Goal: Task Accomplishment & Management: Manage account settings

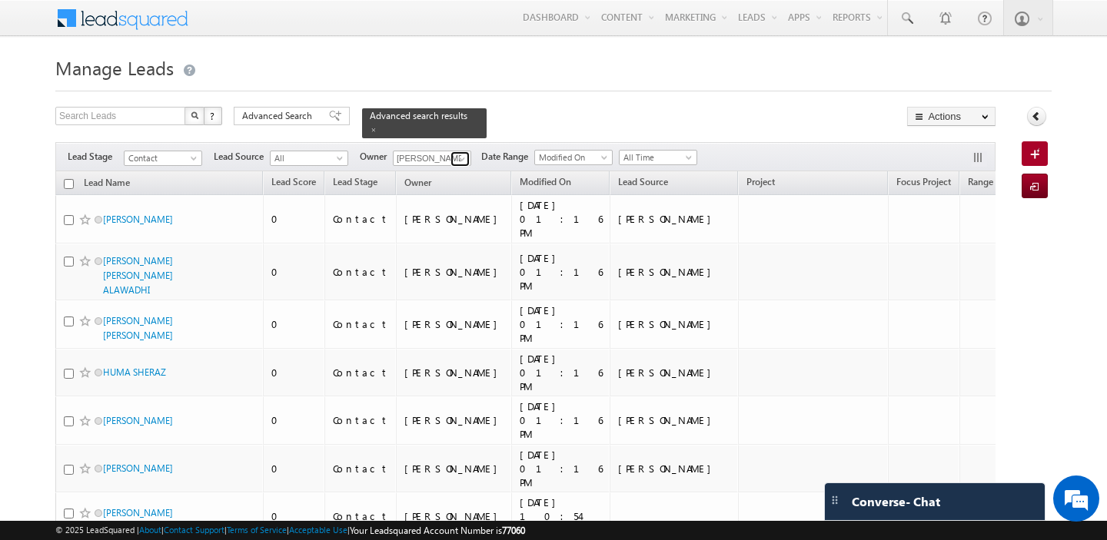
click at [460, 158] on span at bounding box center [462, 159] width 12 height 12
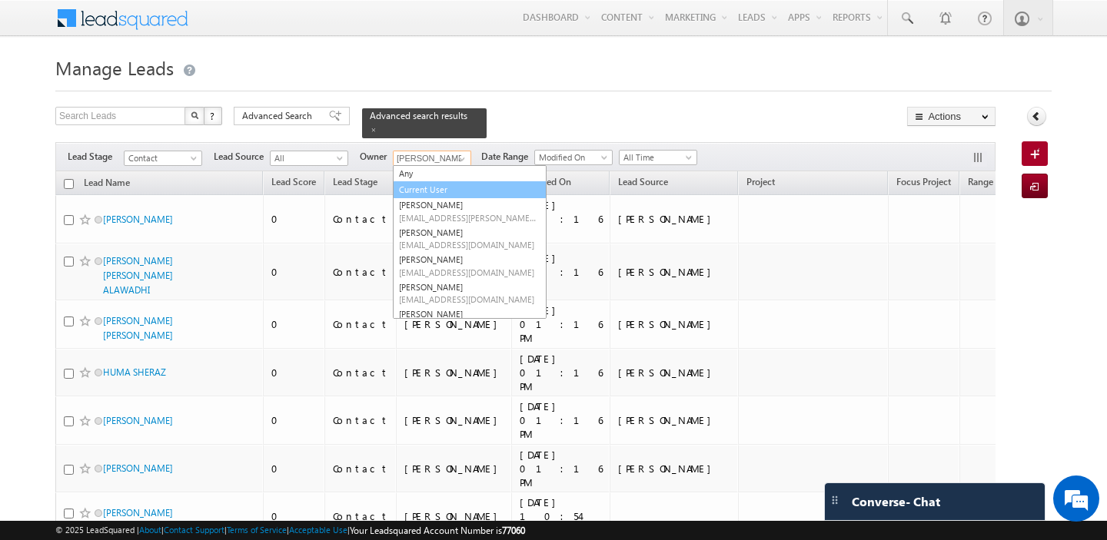
click at [446, 187] on link "Current User" at bounding box center [470, 190] width 154 height 18
type input "Current User"
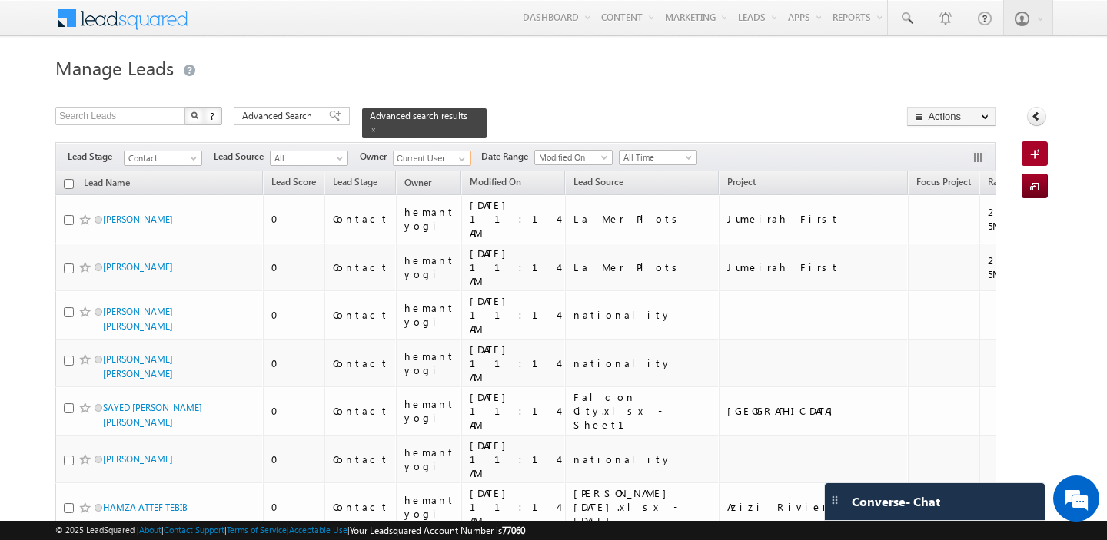
click at [70, 182] on input "checkbox" at bounding box center [69, 184] width 10 height 10
checkbox input "true"
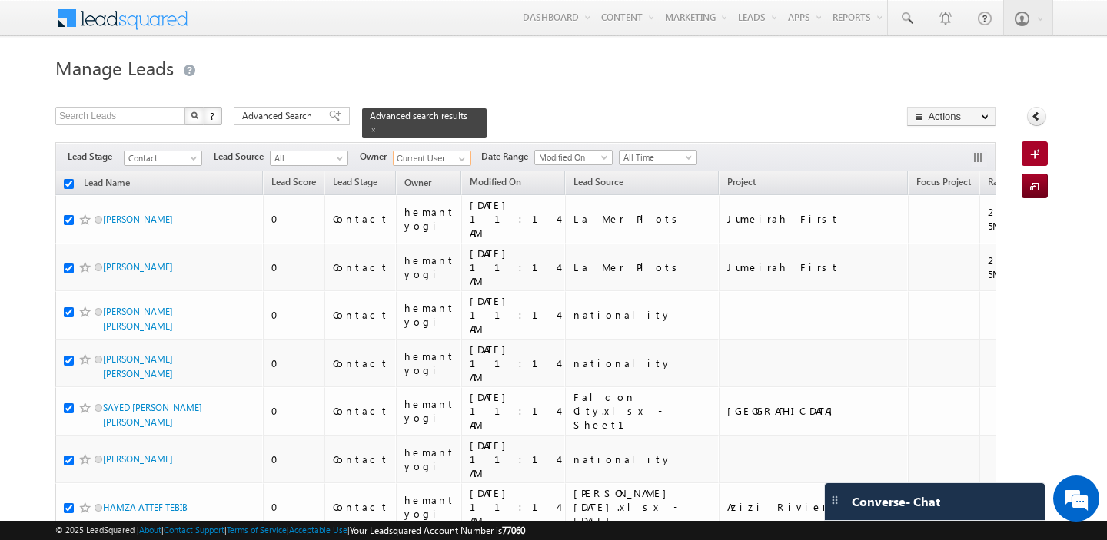
checkbox input "true"
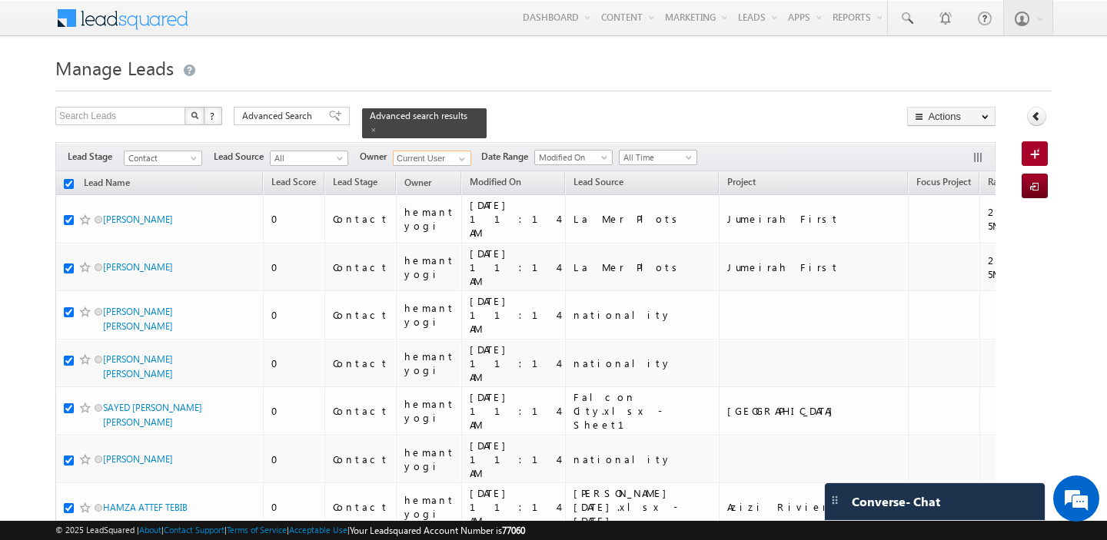
checkbox input "true"
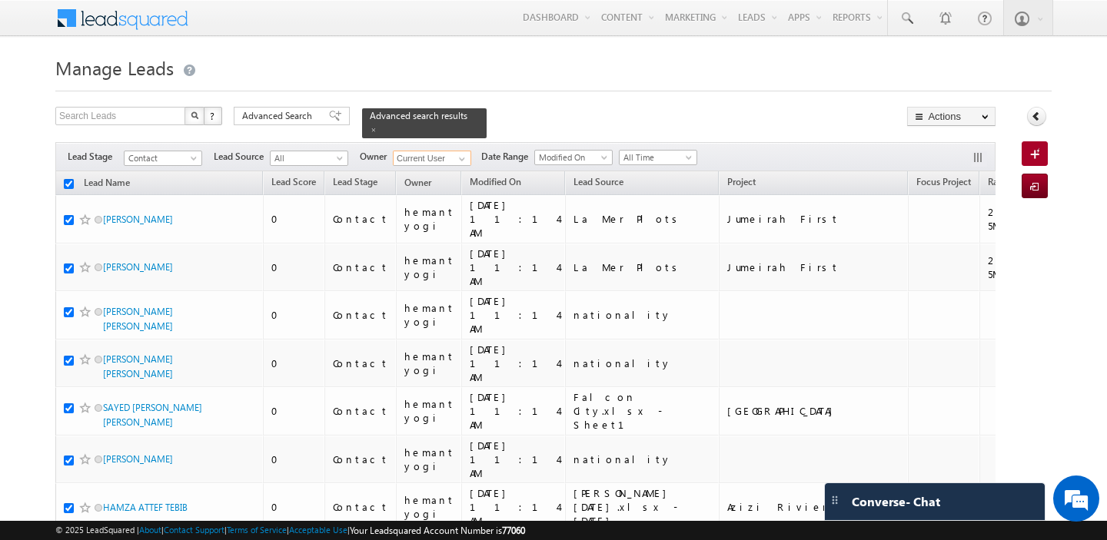
checkbox input "true"
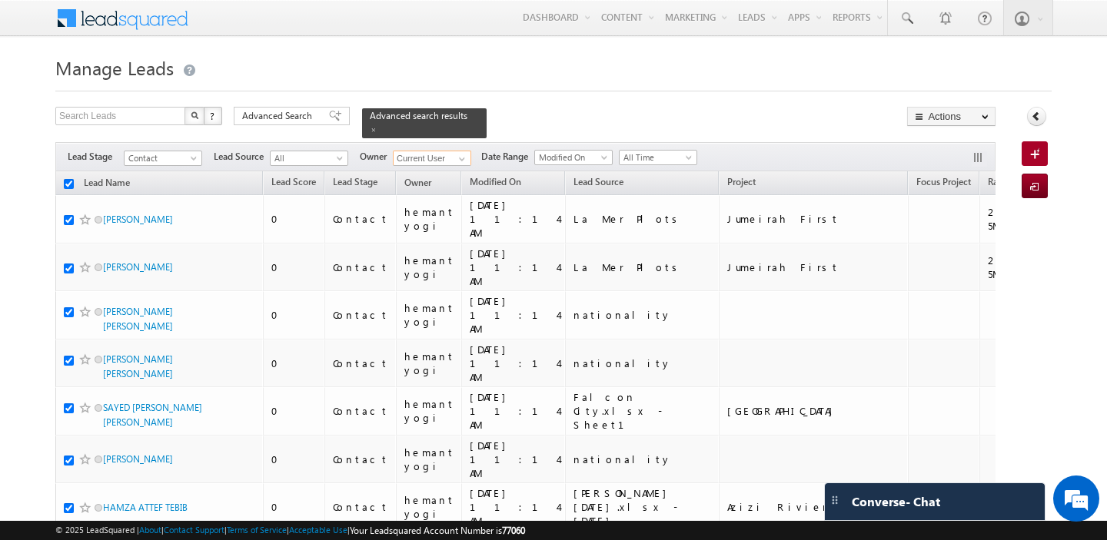
checkbox input "true"
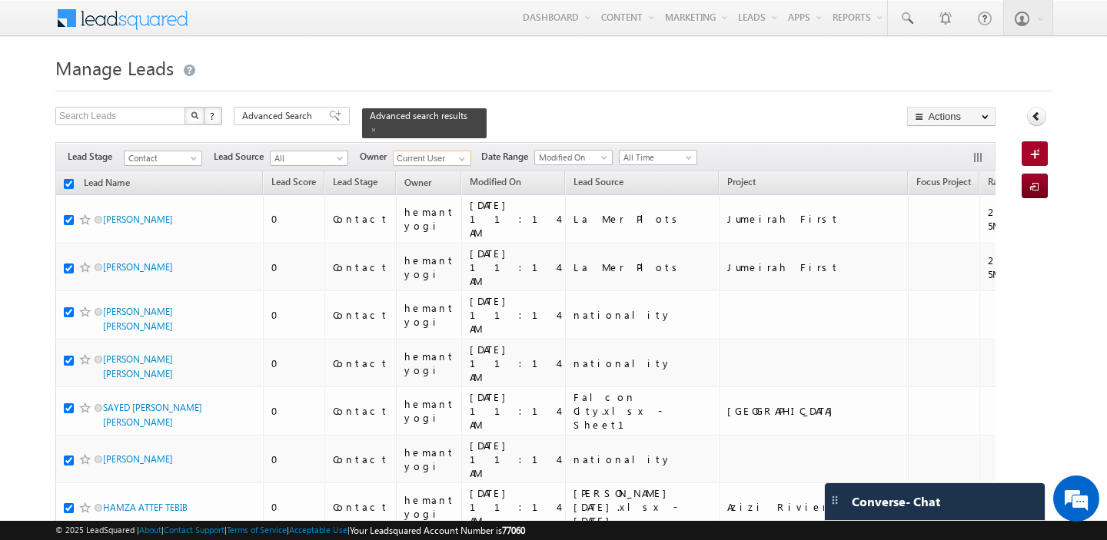
checkbox input "true"
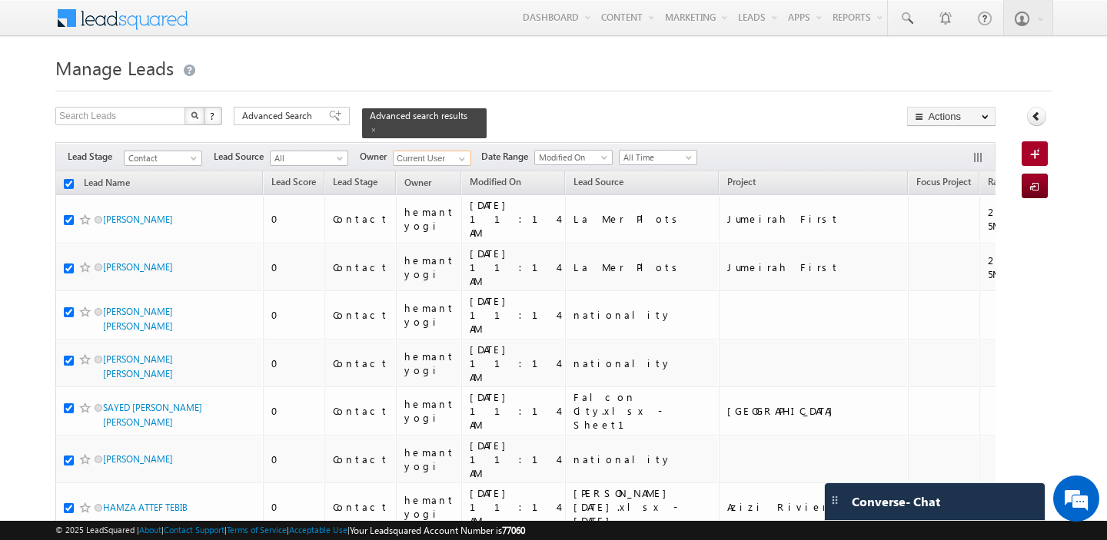
checkbox input "true"
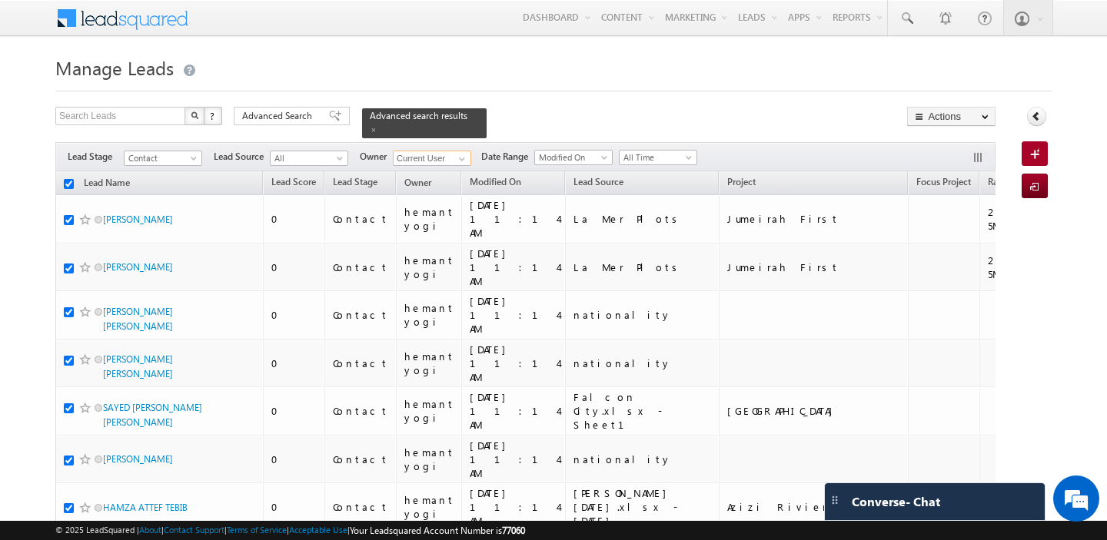
checkbox input "true"
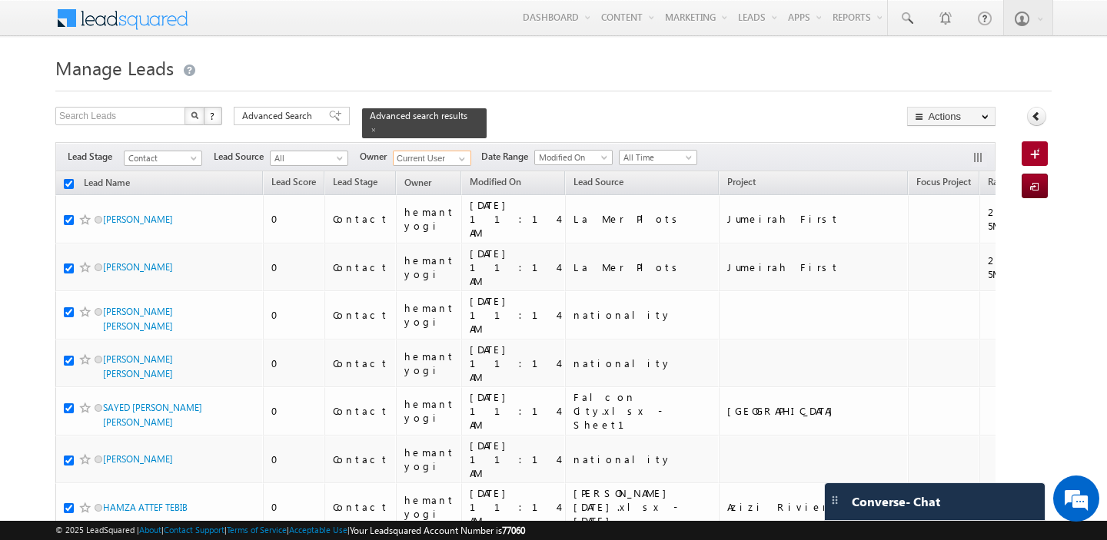
checkbox input "true"
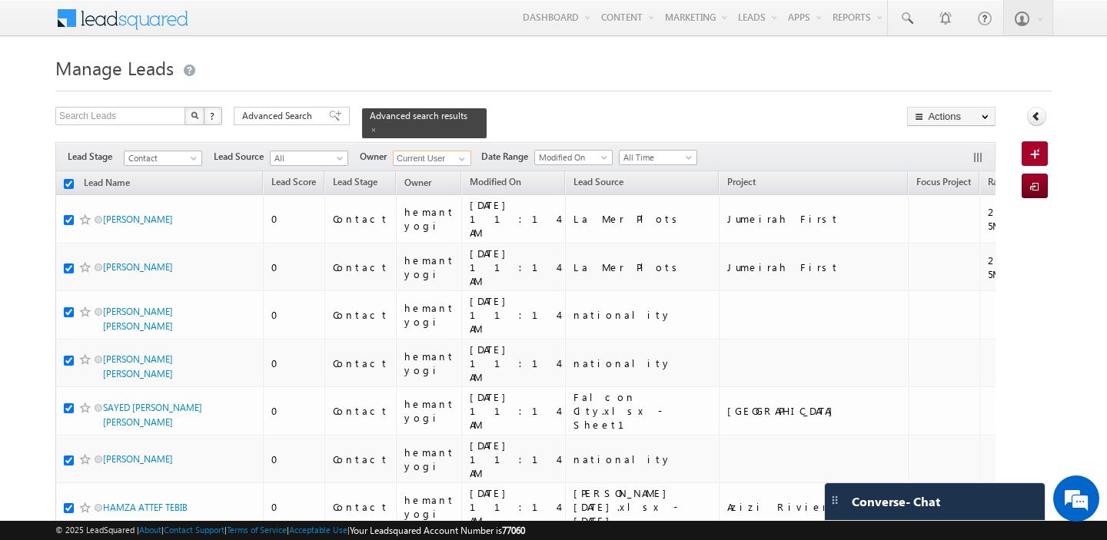
checkbox input "true"
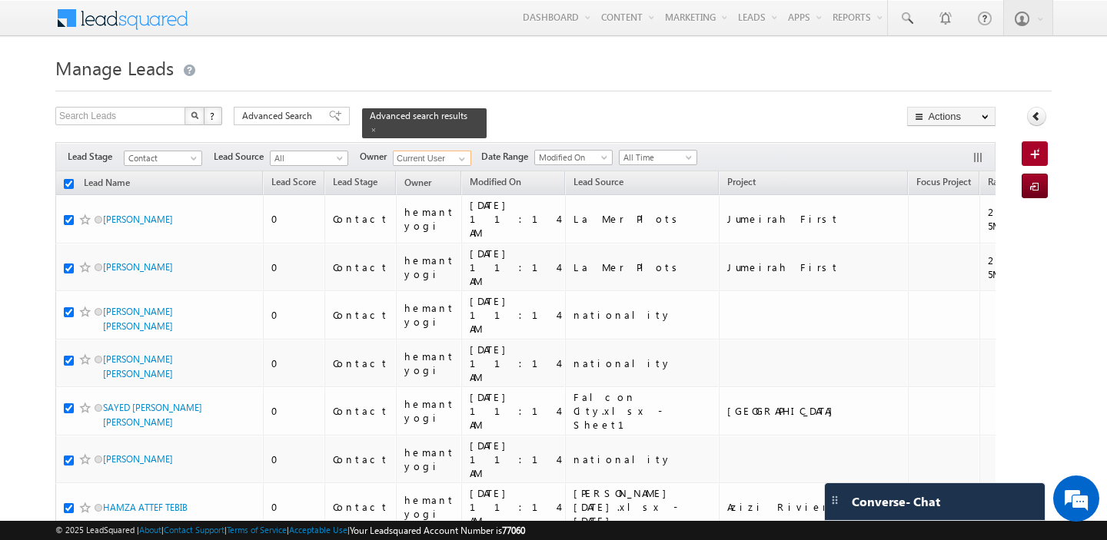
checkbox input "true"
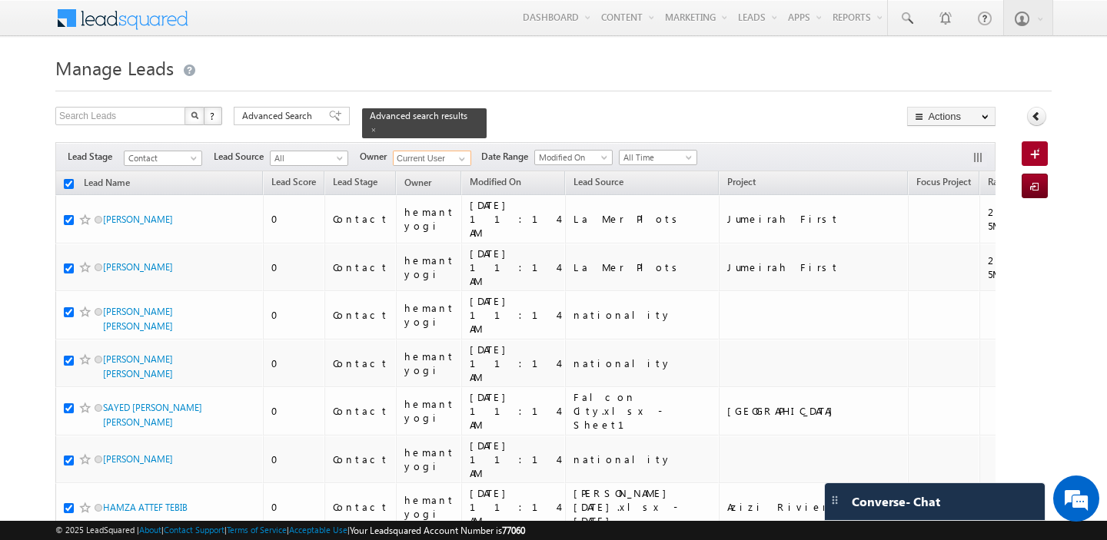
checkbox input "true"
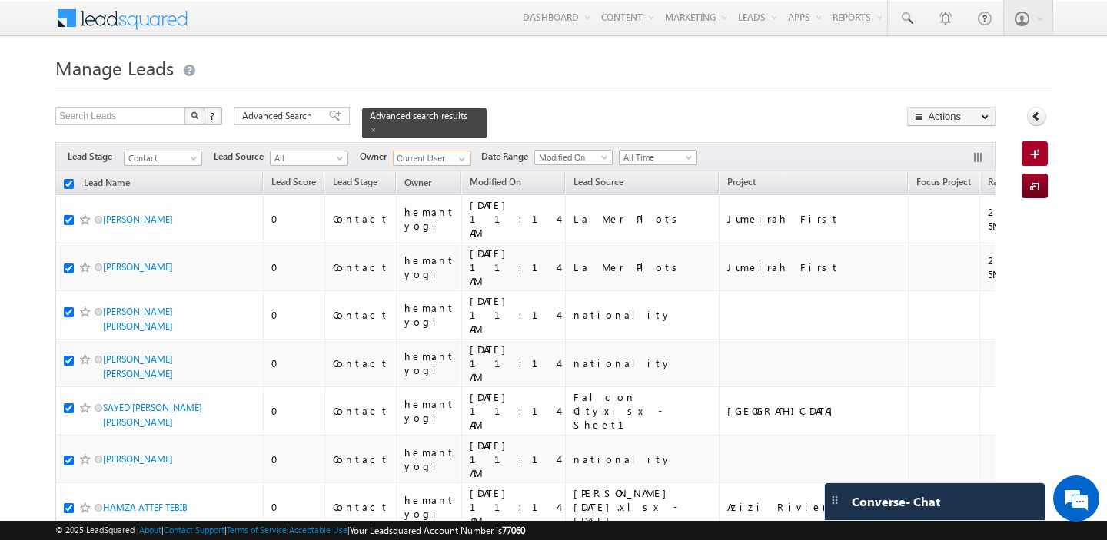
checkbox input "true"
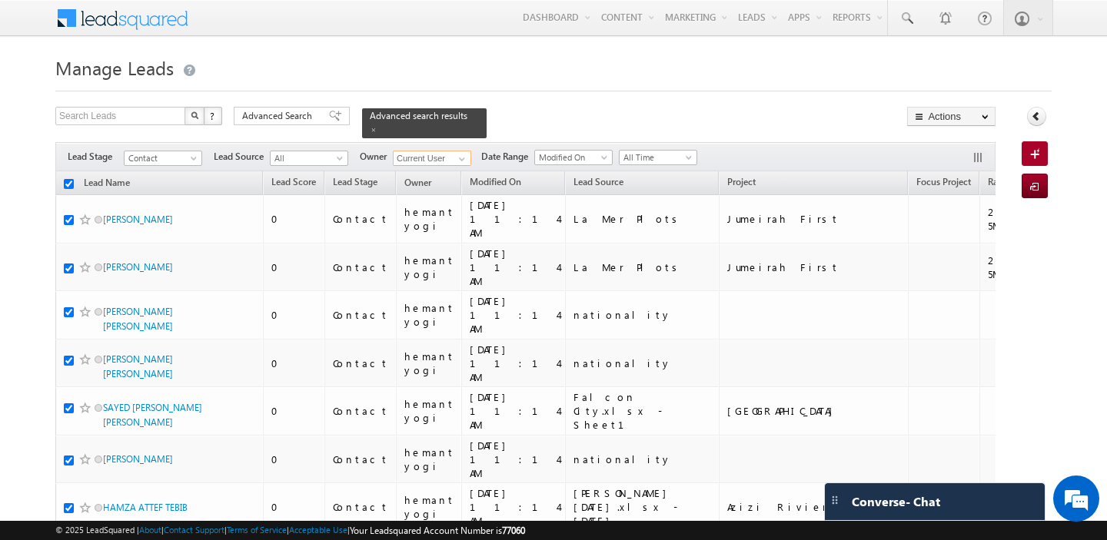
checkbox input "true"
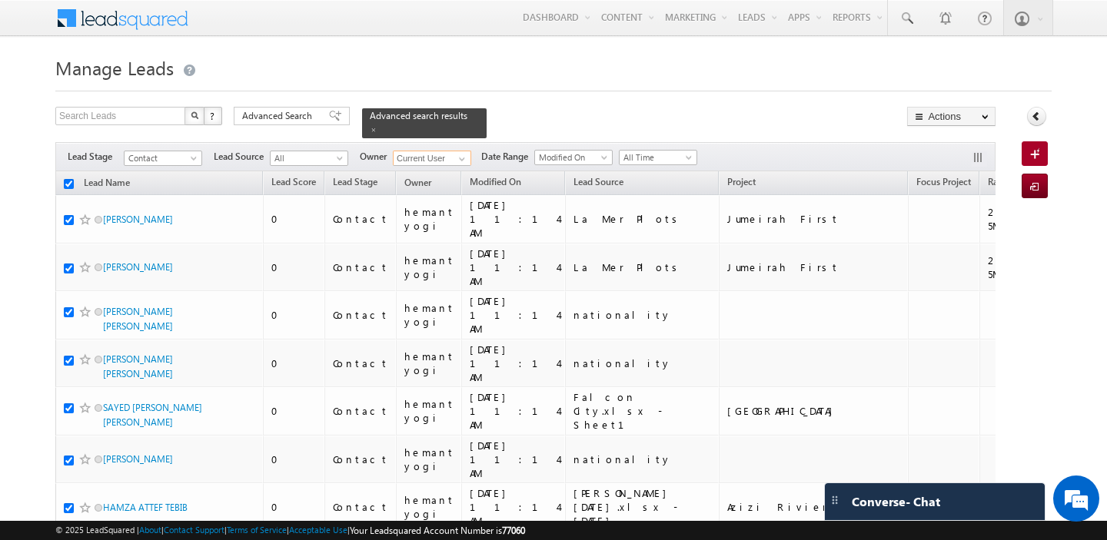
checkbox input "true"
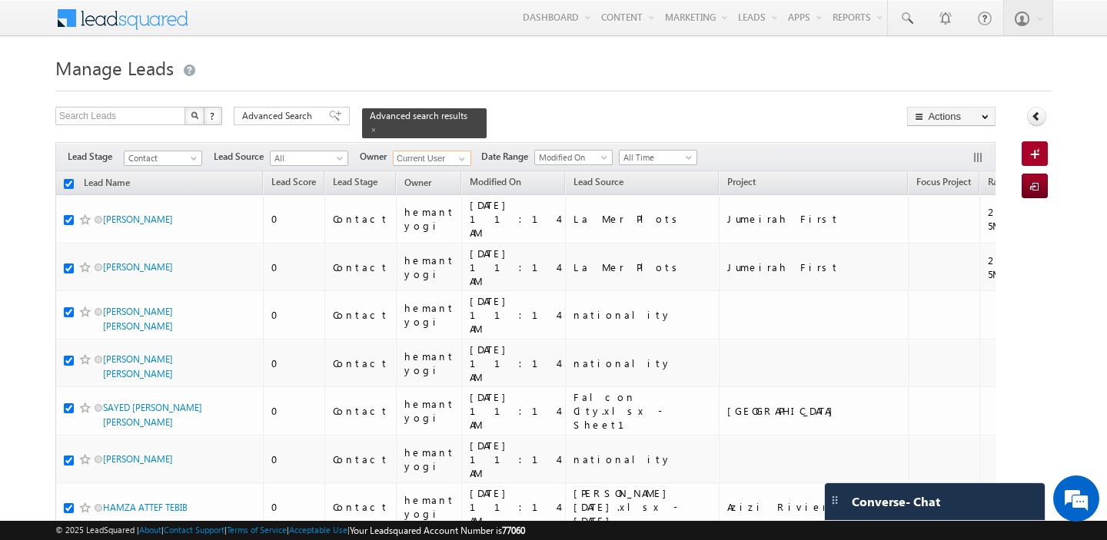
checkbox input "true"
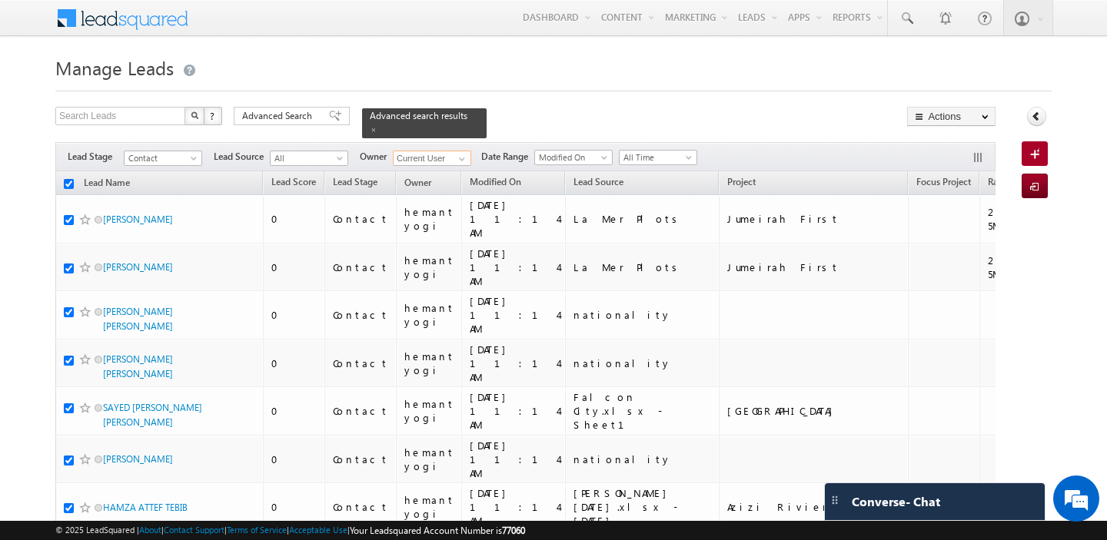
checkbox input "true"
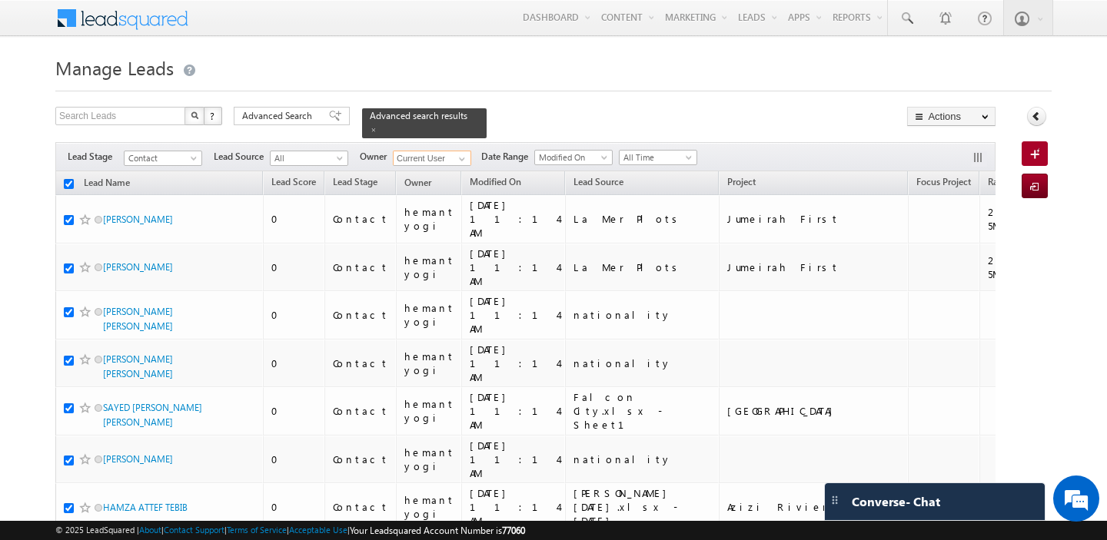
checkbox input "true"
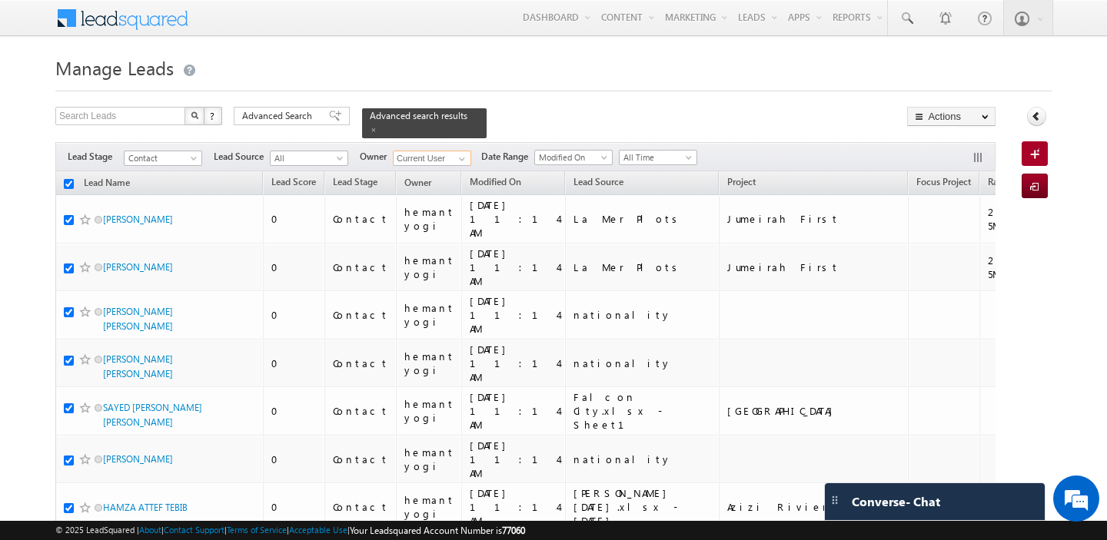
checkbox input "true"
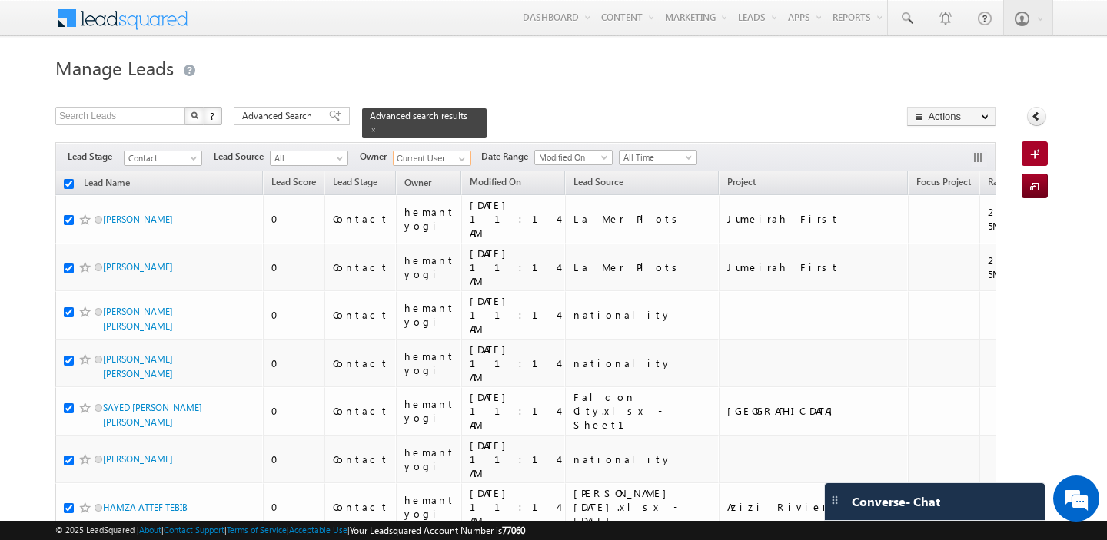
checkbox input "true"
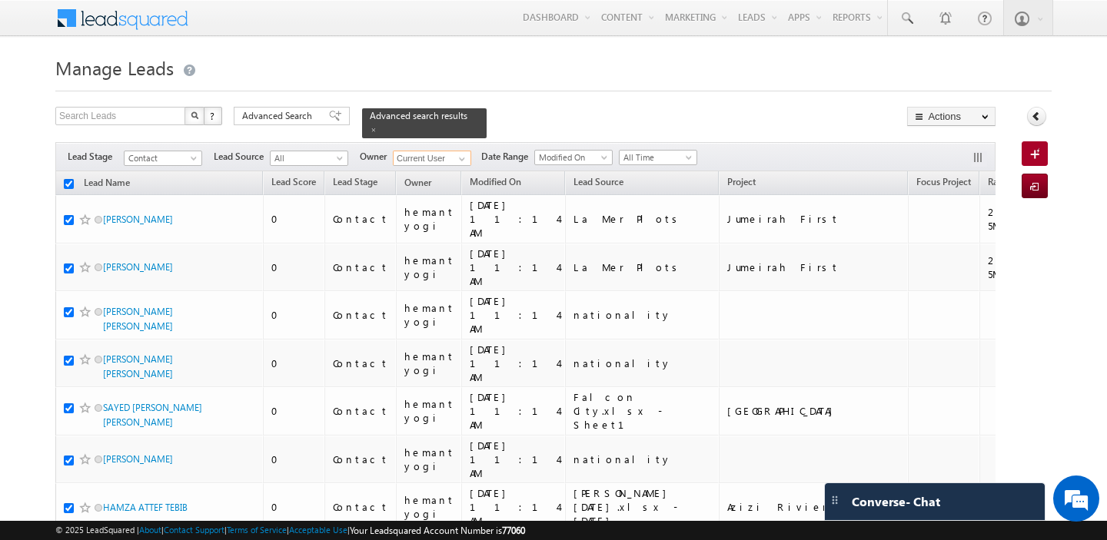
checkbox input "true"
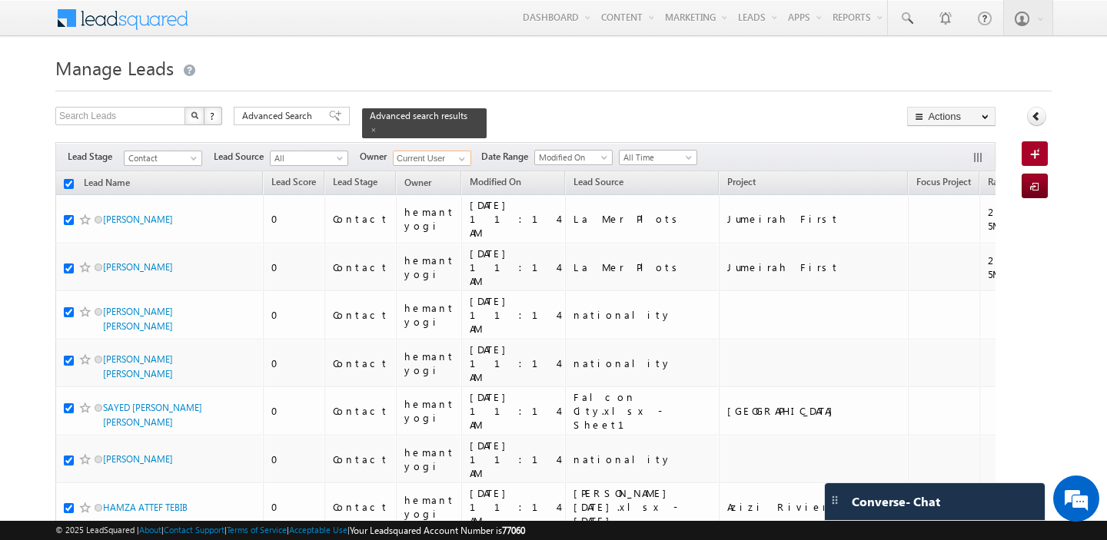
checkbox input "true"
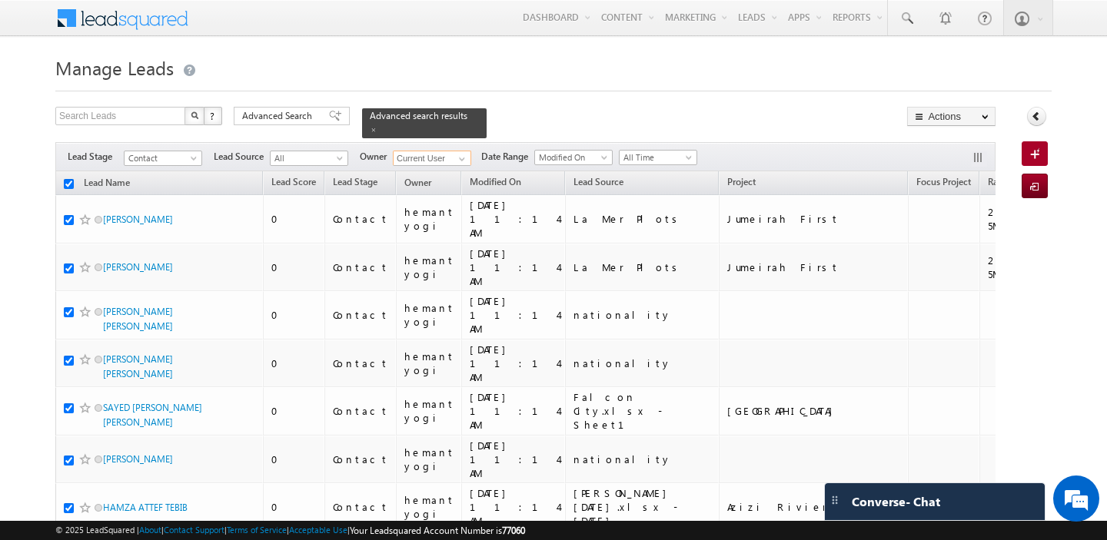
checkbox input "true"
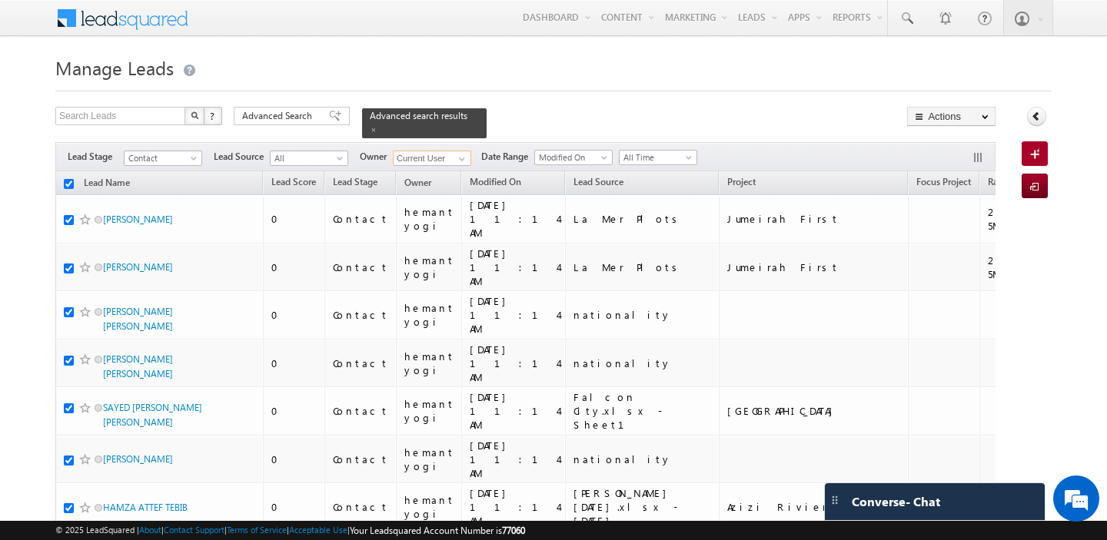
checkbox input "true"
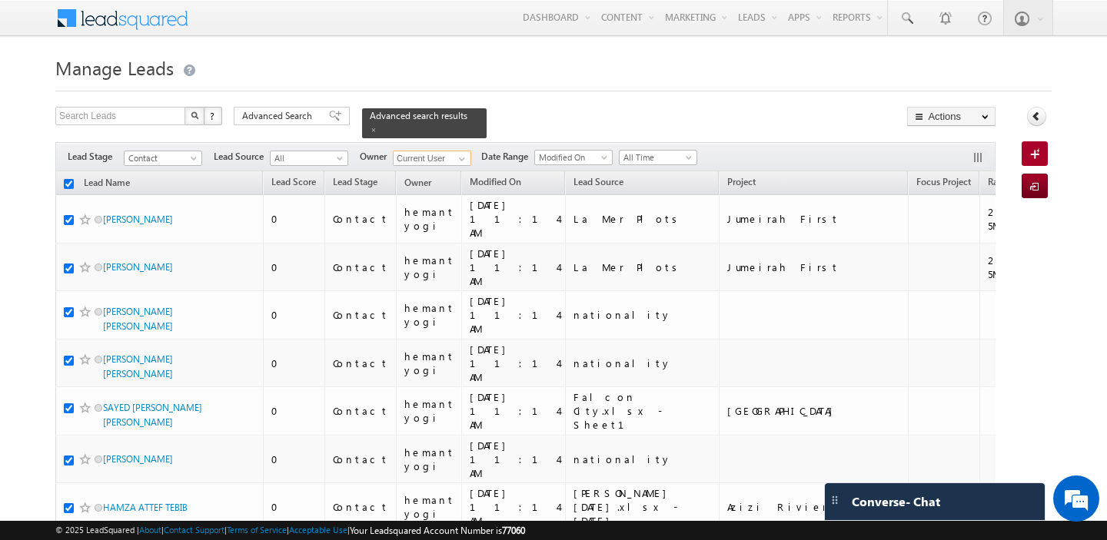
checkbox input "true"
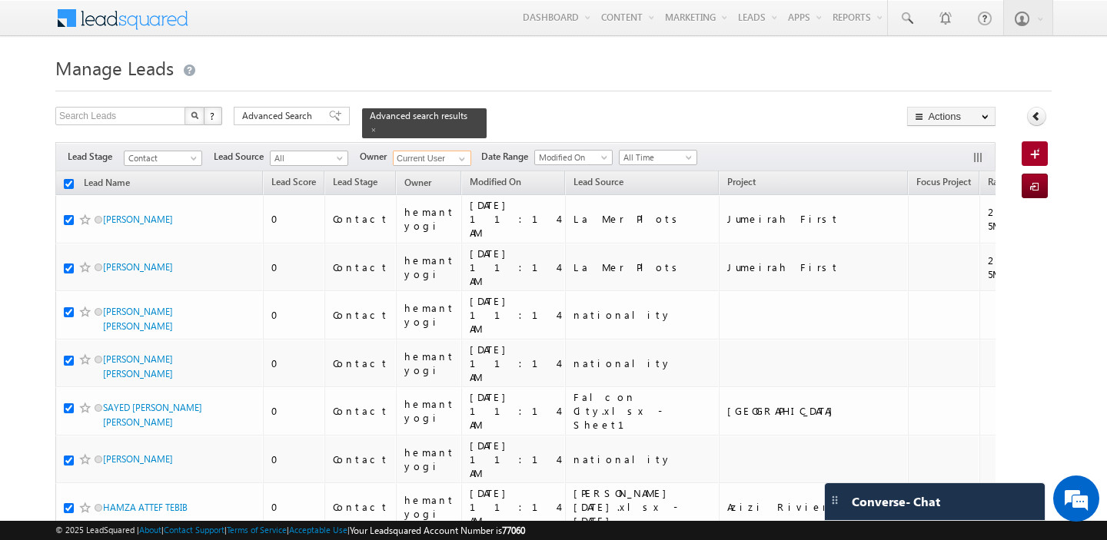
checkbox input "true"
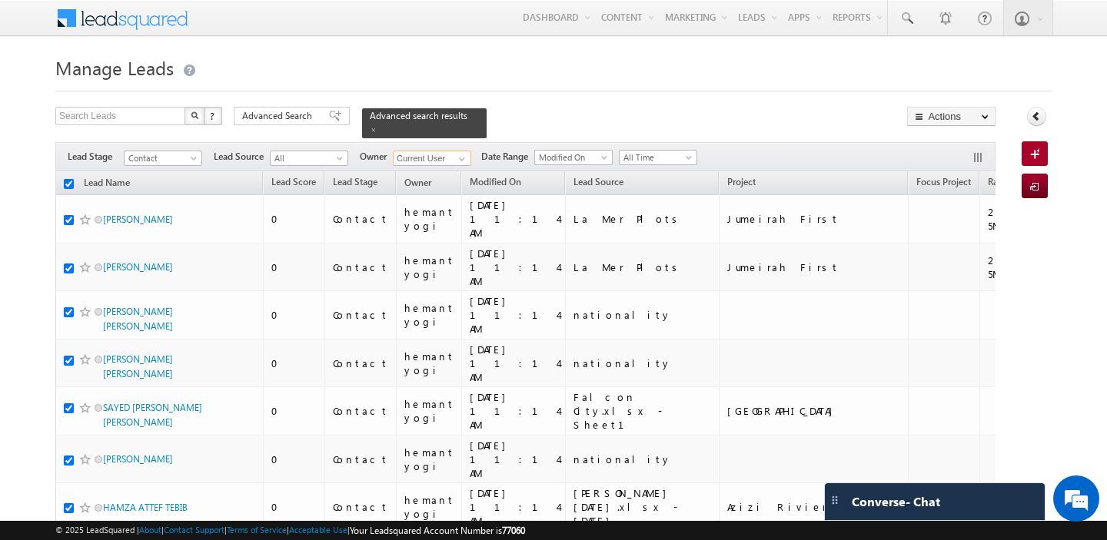
checkbox input "true"
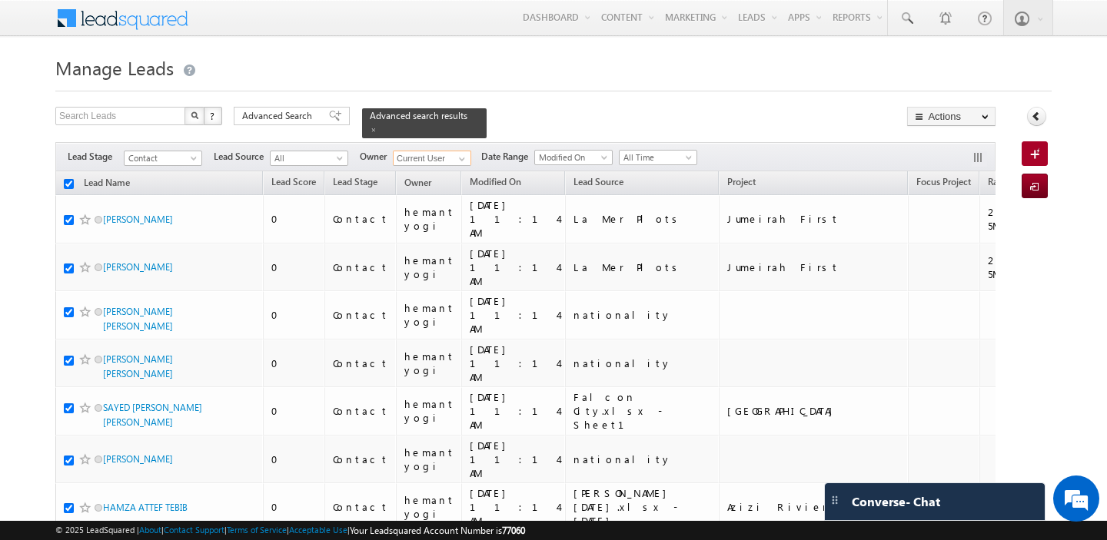
checkbox input "true"
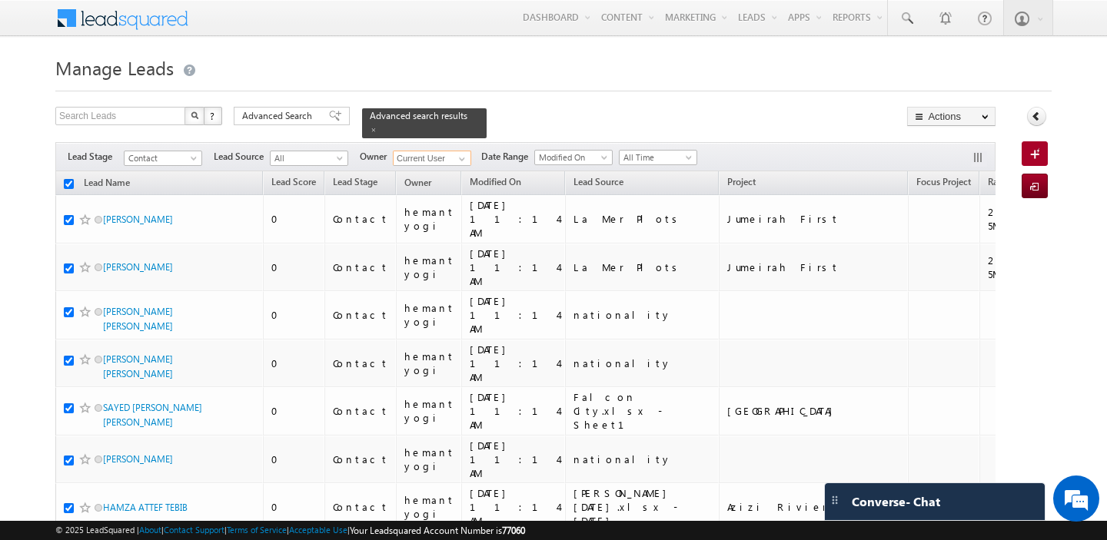
checkbox input "true"
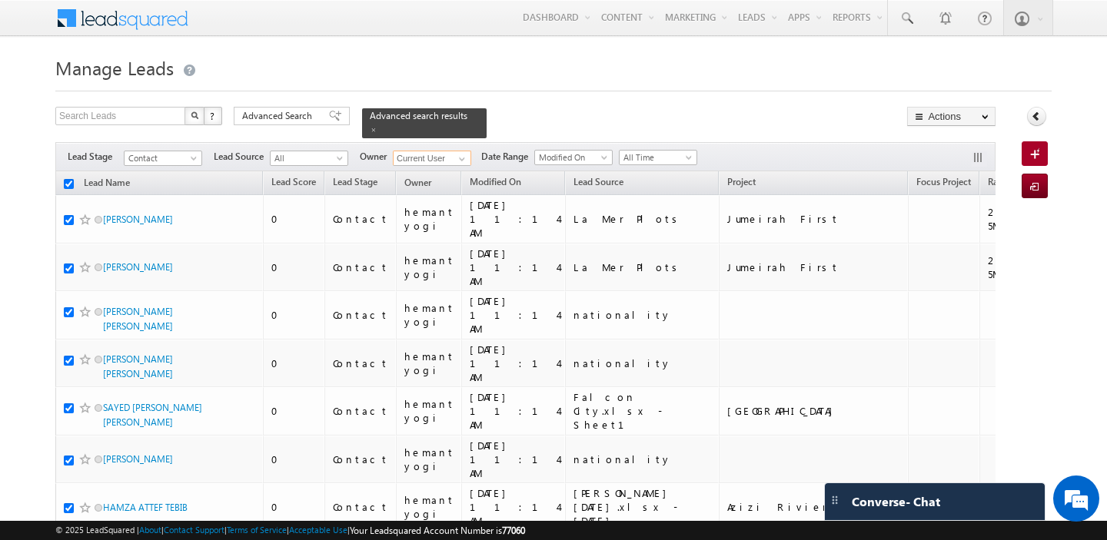
checkbox input "true"
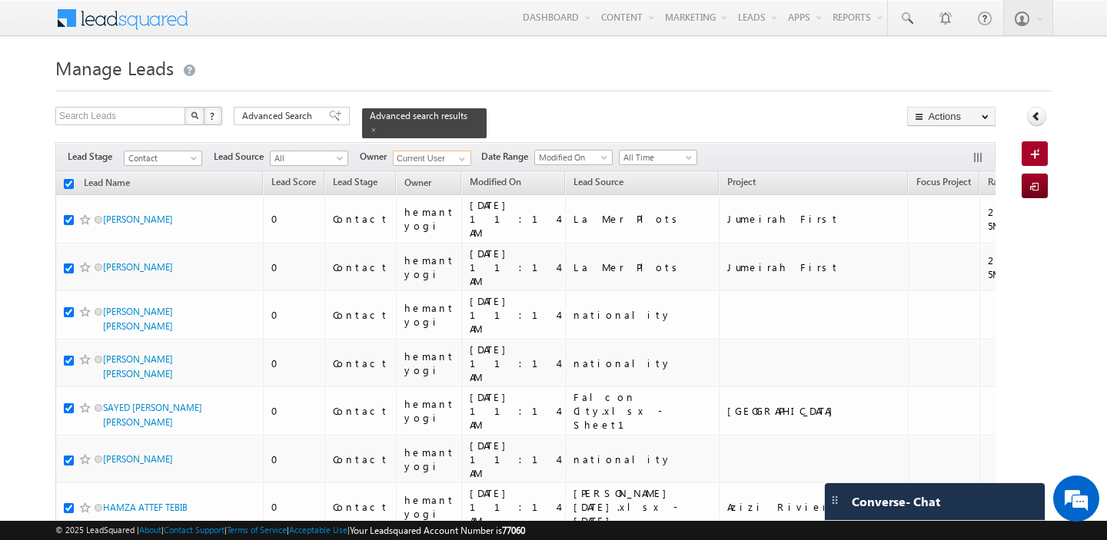
checkbox input "true"
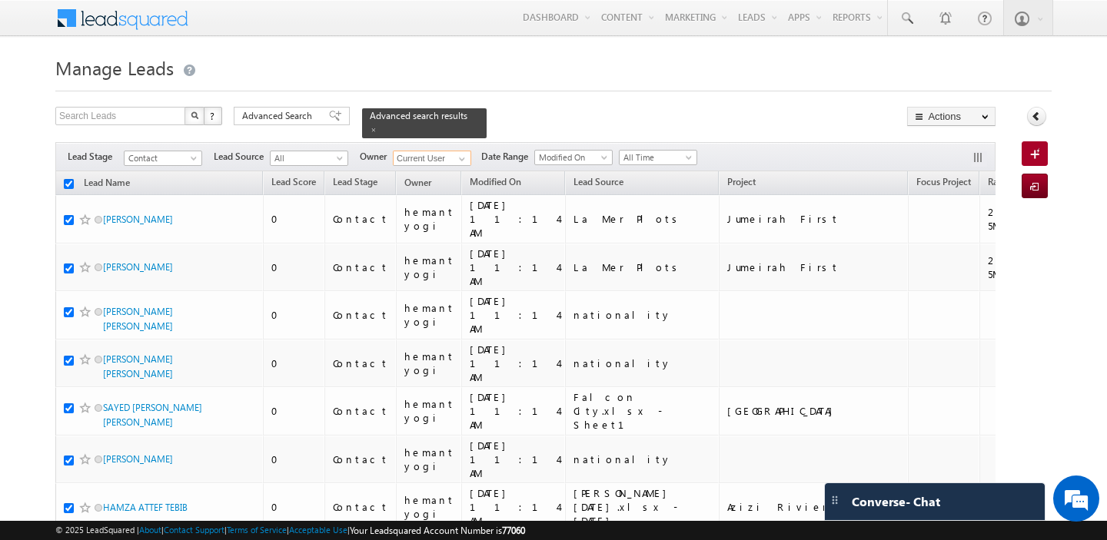
checkbox input "true"
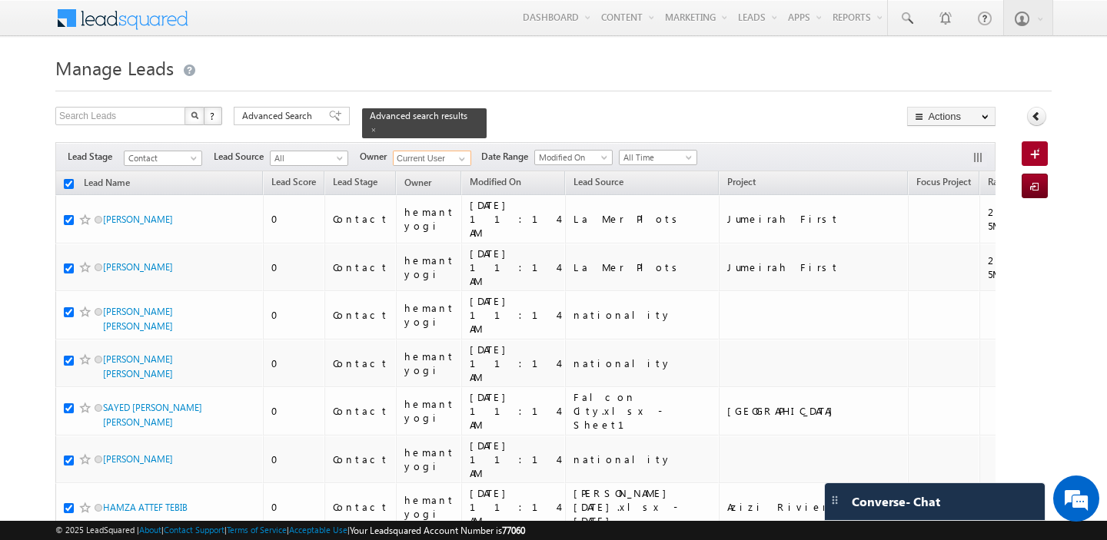
checkbox input "true"
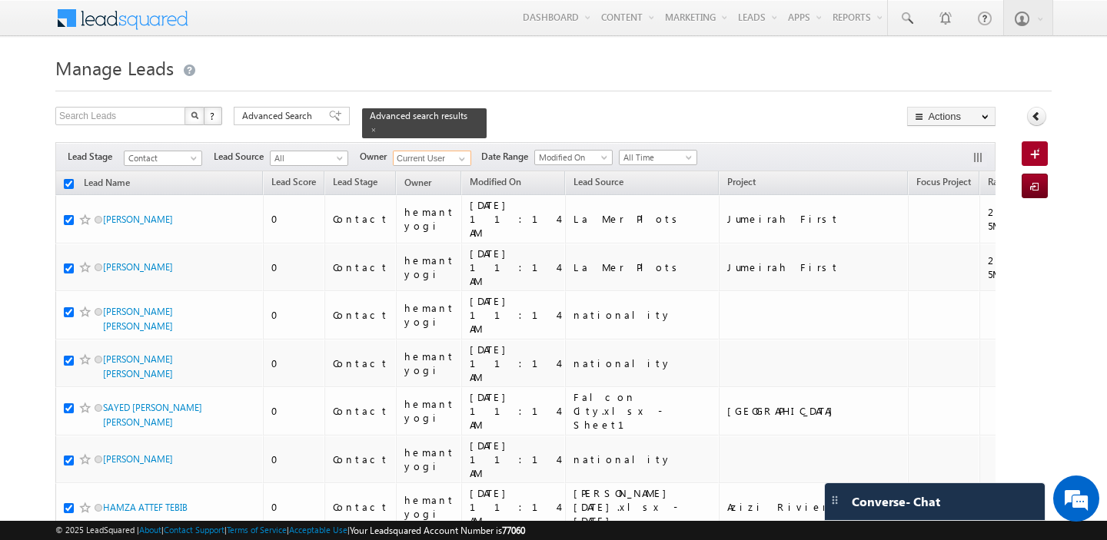
checkbox input "true"
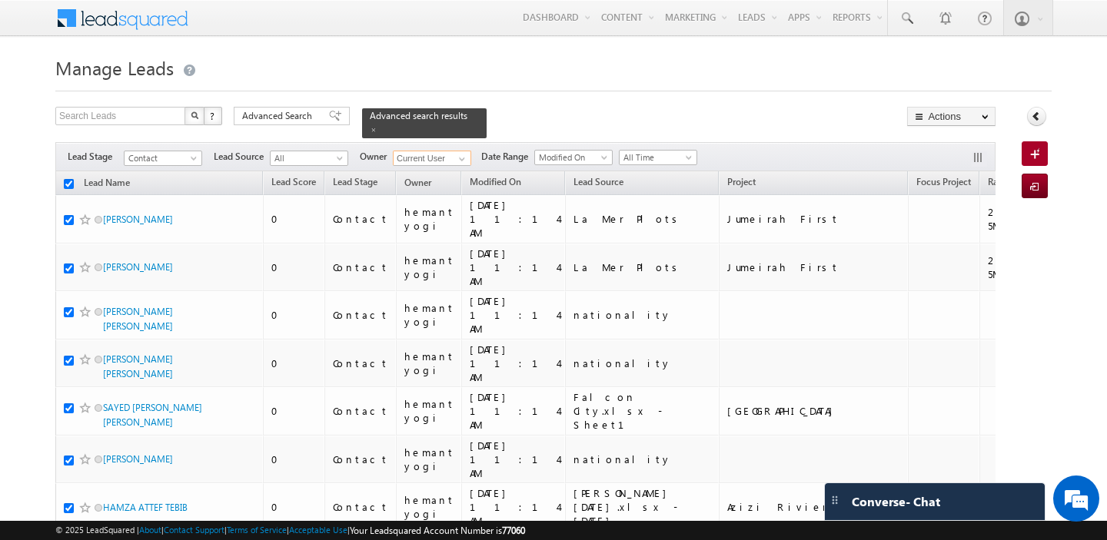
checkbox input "true"
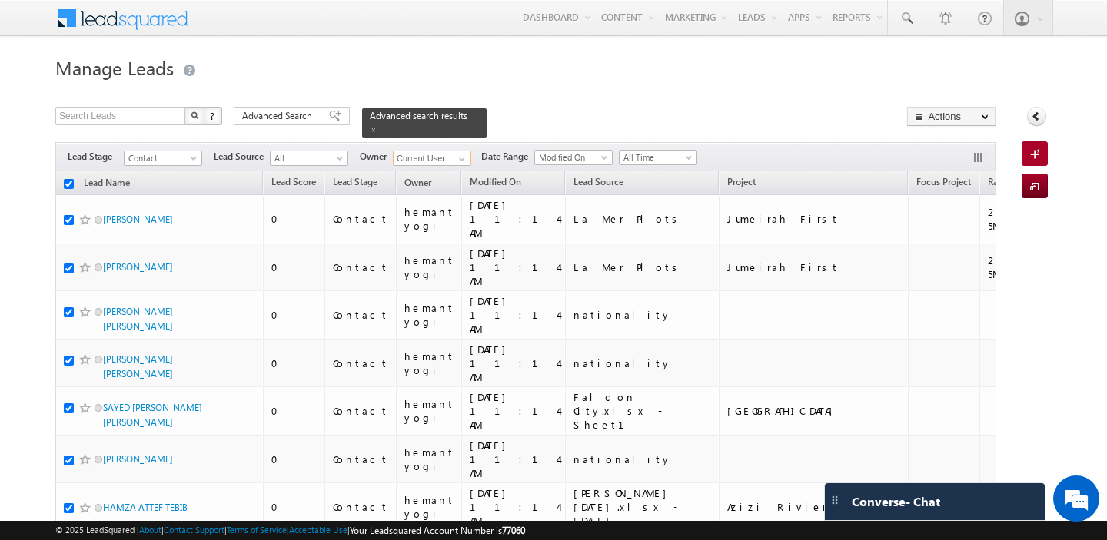
checkbox input "true"
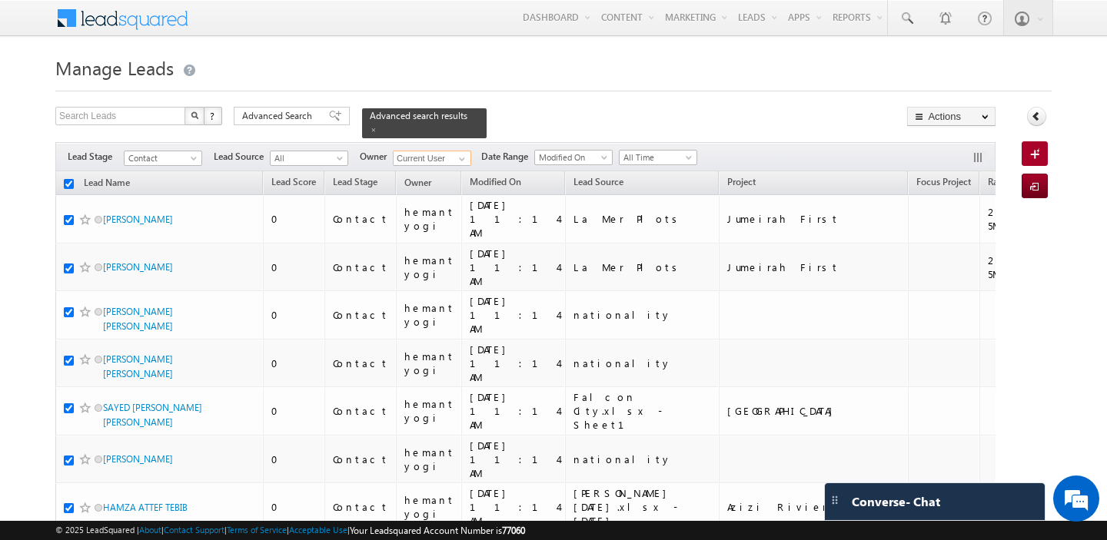
checkbox input "true"
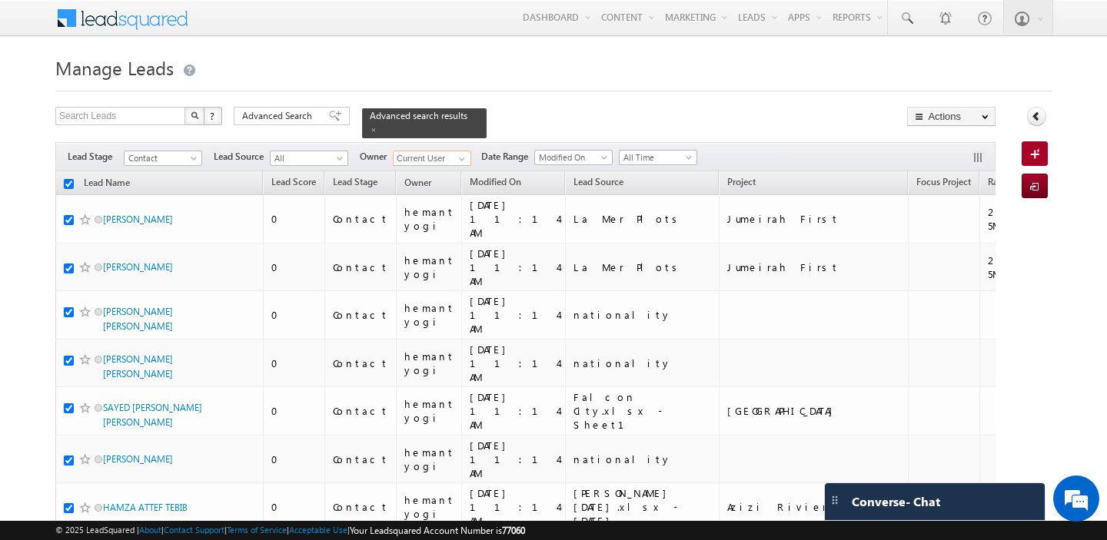
checkbox input "true"
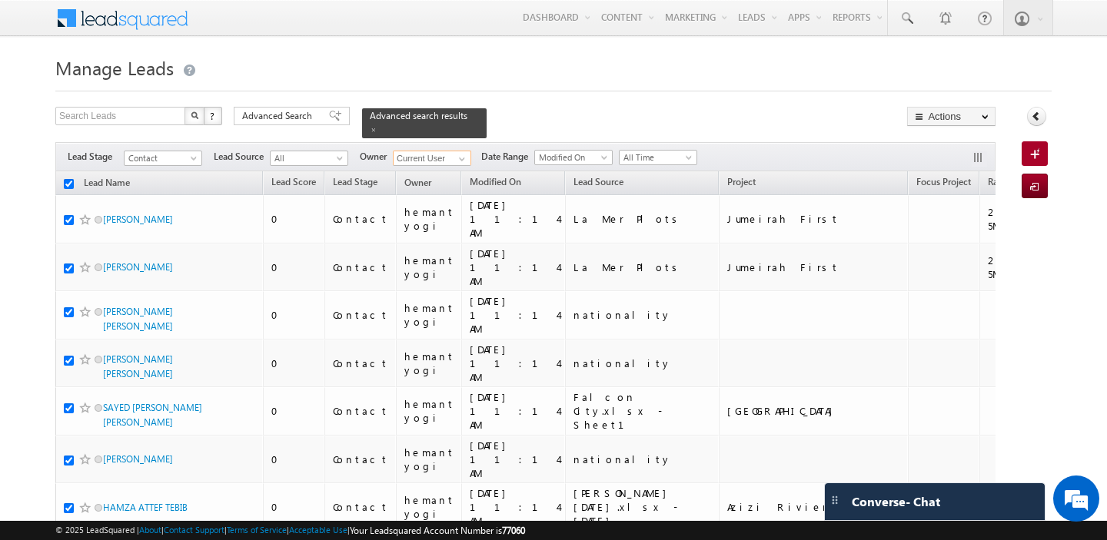
checkbox input "true"
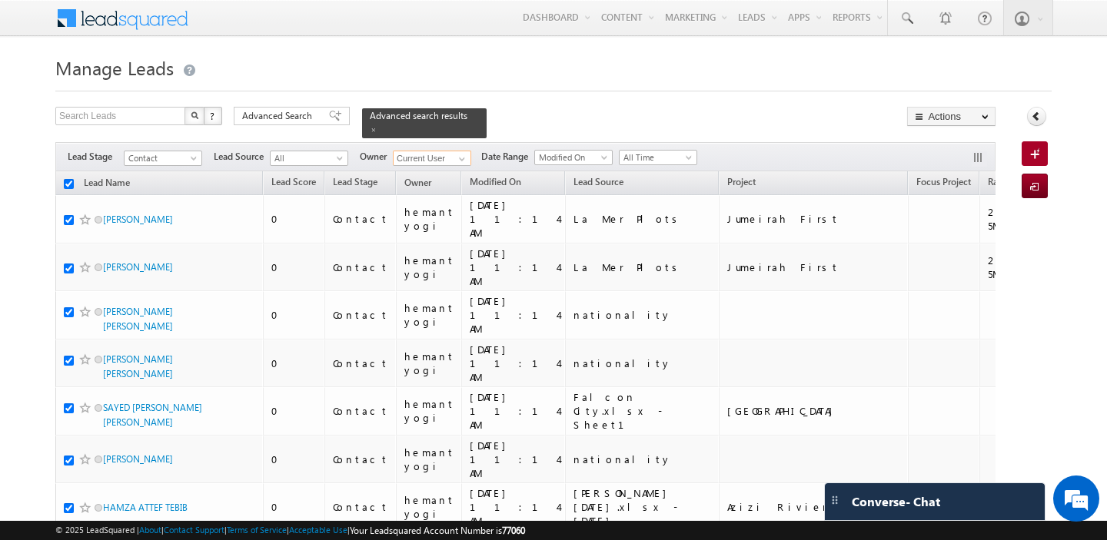
checkbox input "true"
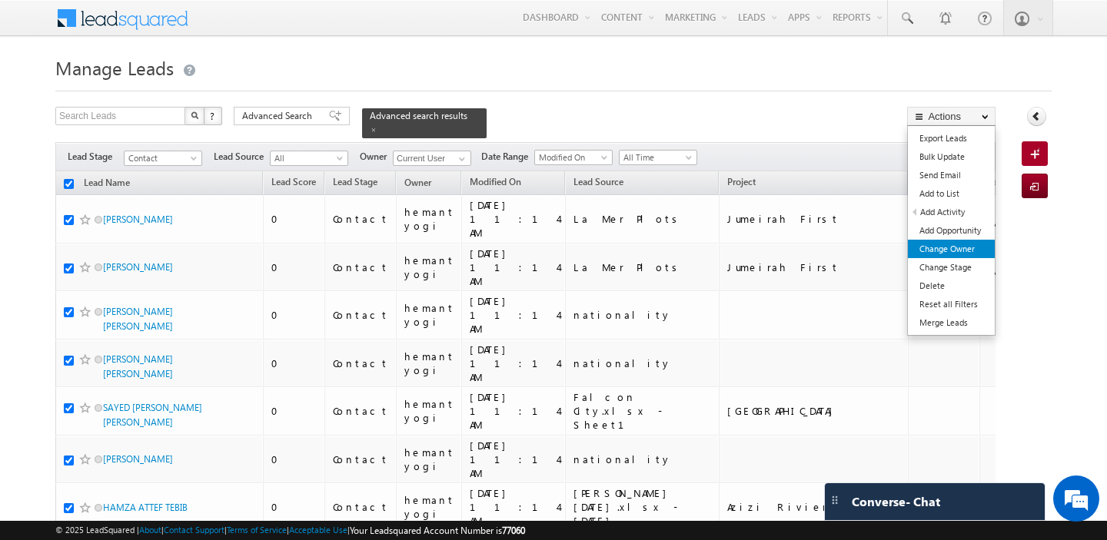
click at [963, 248] on link "Change Owner" at bounding box center [950, 249] width 87 height 18
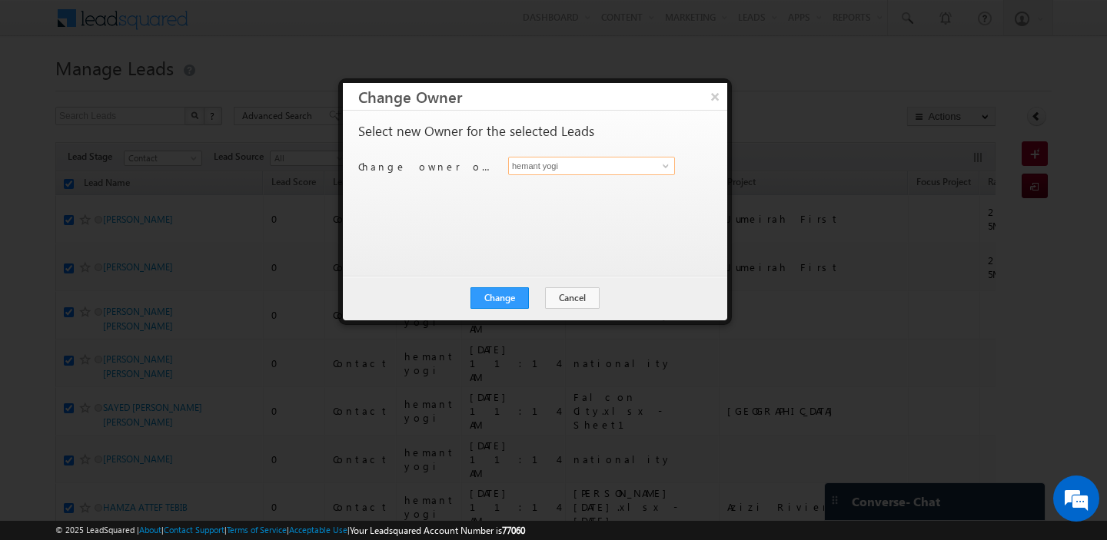
click at [624, 167] on input "hemant yogi" at bounding box center [591, 166] width 167 height 18
click at [578, 200] on span "[PERSON_NAME][EMAIL_ADDRESS][PERSON_NAME][DOMAIN_NAME]" at bounding box center [583, 196] width 138 height 12
click at [498, 301] on button "Change" at bounding box center [499, 298] width 58 height 22
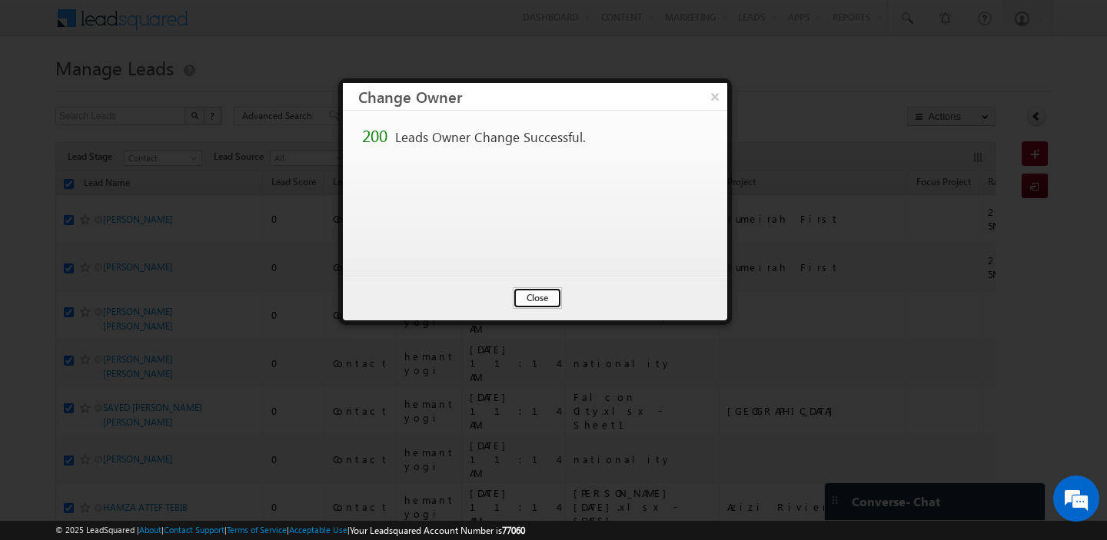
click at [542, 296] on button "Close" at bounding box center [537, 298] width 49 height 22
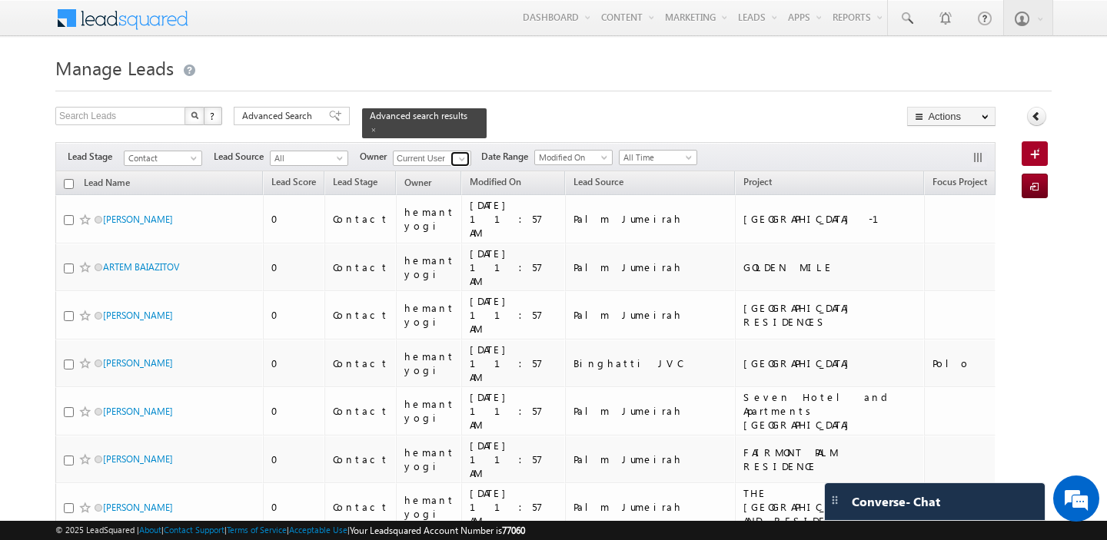
click at [460, 161] on span at bounding box center [462, 159] width 12 height 12
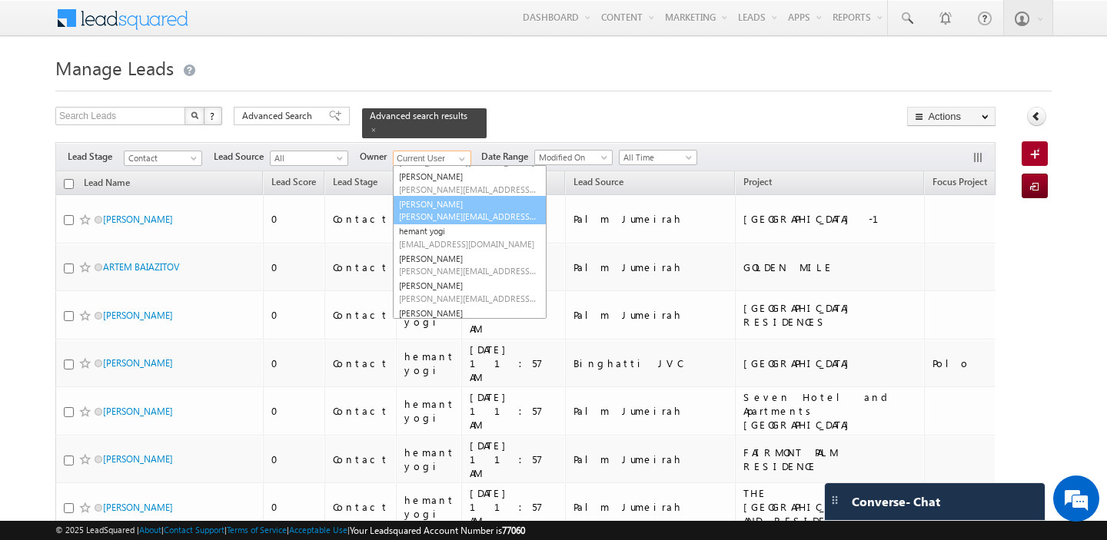
scroll to position [207, 0]
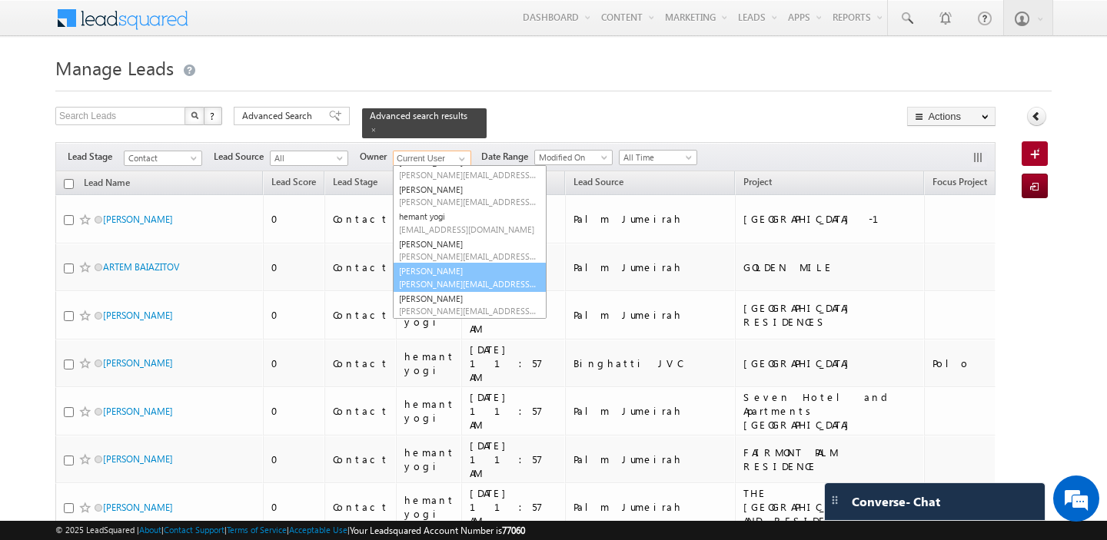
click at [456, 268] on link "[PERSON_NAME] [PERSON_NAME][EMAIL_ADDRESS][PERSON_NAME][DOMAIN_NAME]" at bounding box center [470, 277] width 154 height 29
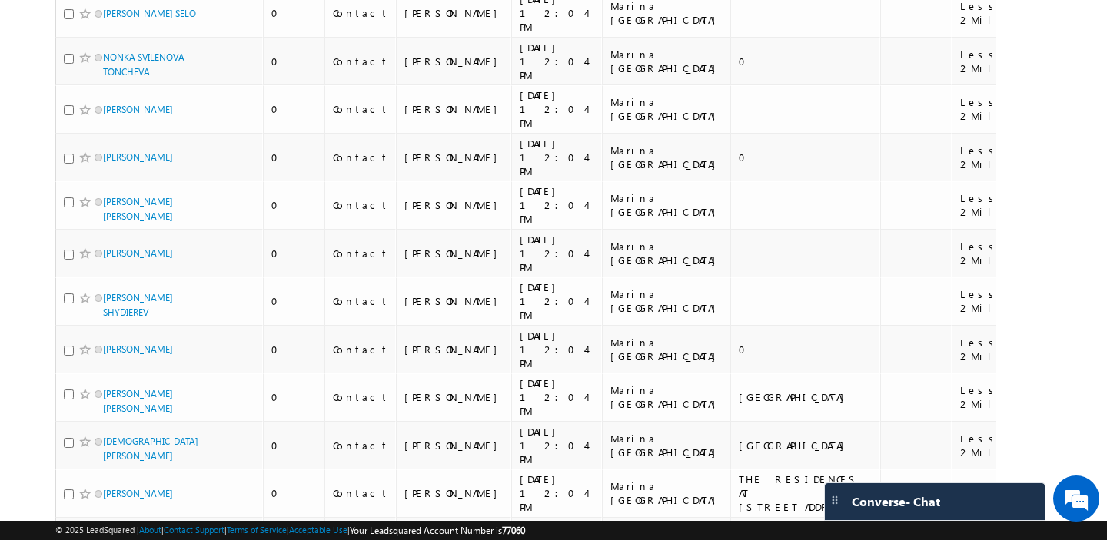
scroll to position [7112, 0]
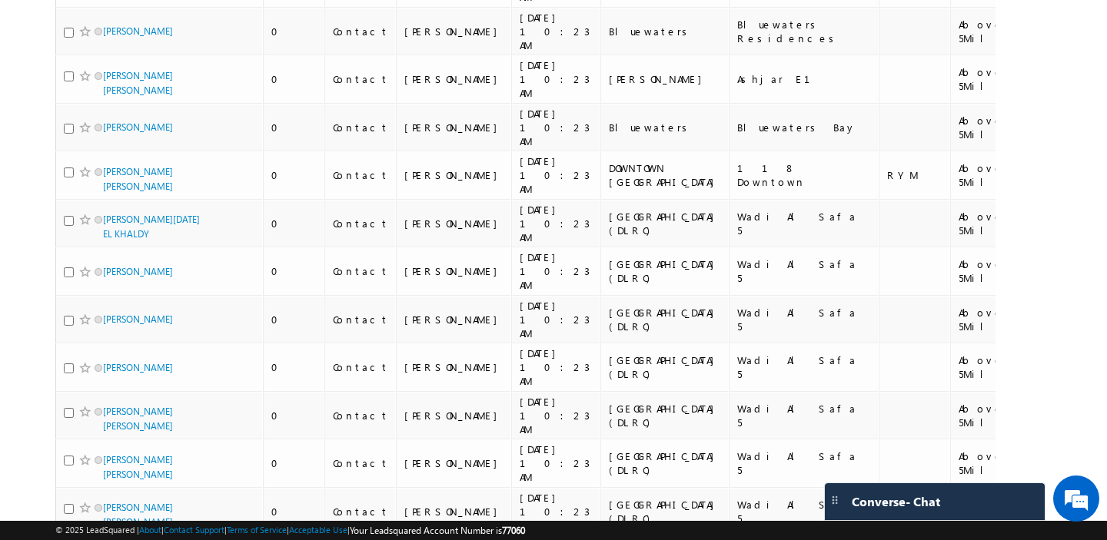
scroll to position [8075, 0]
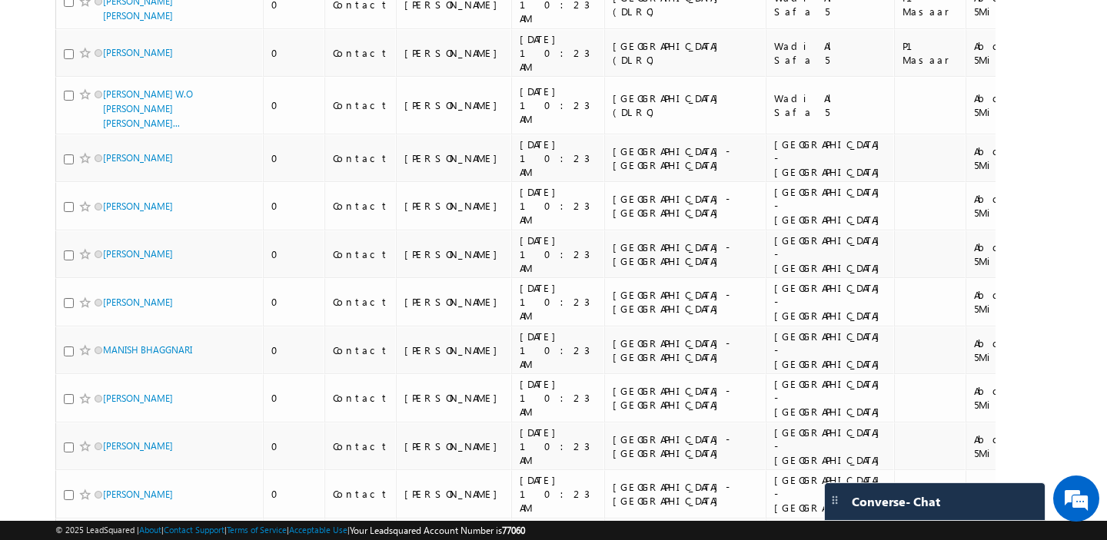
scroll to position [0, 0]
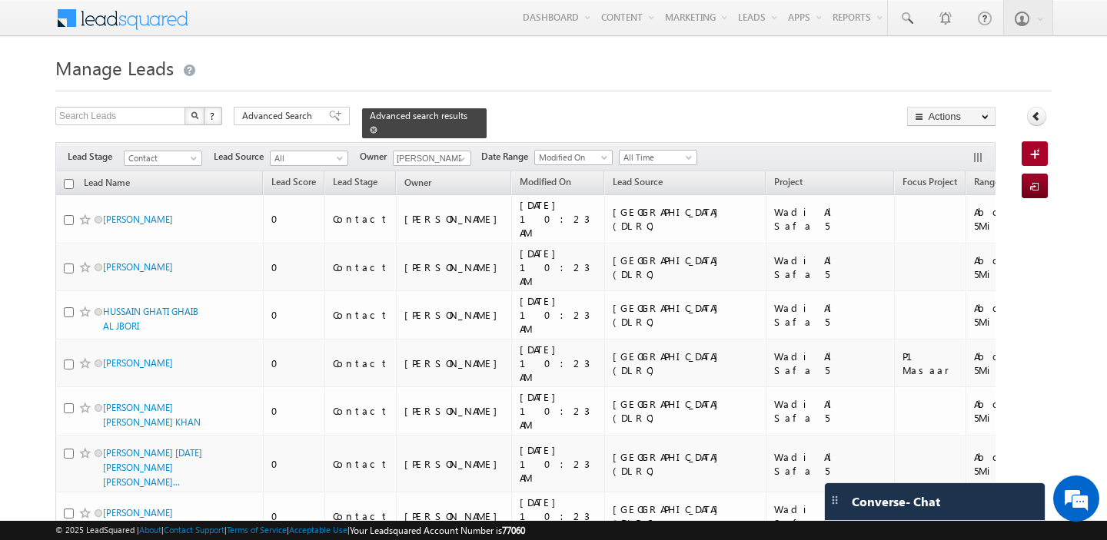
click at [370, 131] on span at bounding box center [374, 130] width 8 height 8
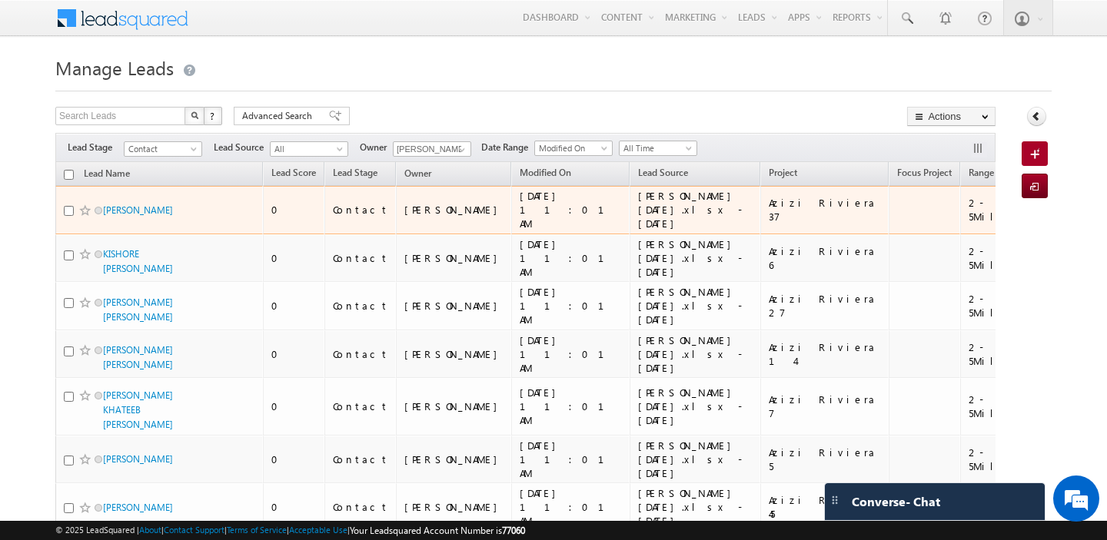
drag, startPoint x: 925, startPoint y: 213, endPoint x: 876, endPoint y: 213, distance: 49.2
click at [1054, 213] on td "[GEOGRAPHIC_DATA]" at bounding box center [1118, 210] width 128 height 48
copy div "[GEOGRAPHIC_DATA]"
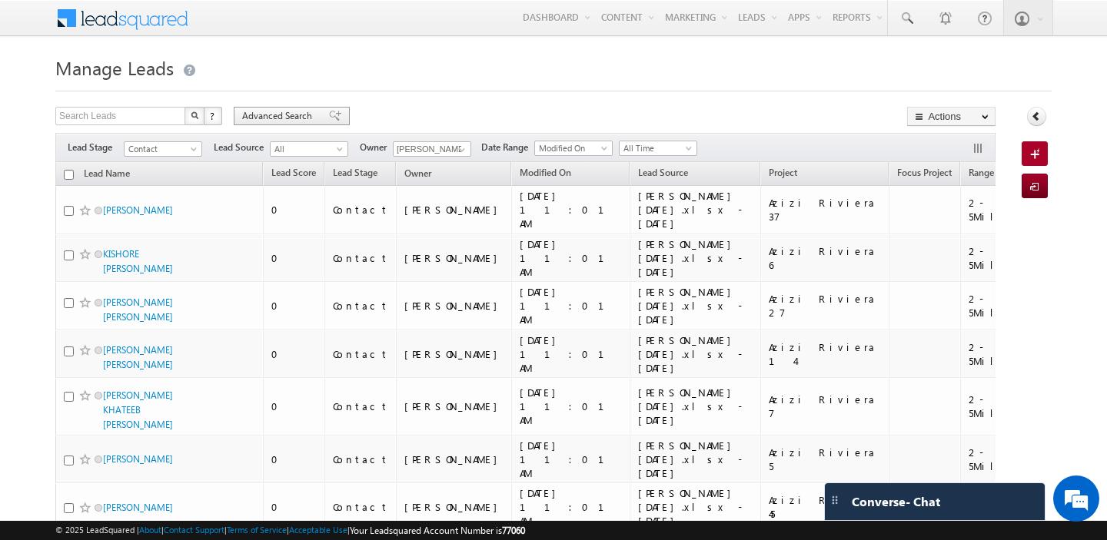
click at [261, 119] on span "Advanced Search" at bounding box center [279, 116] width 75 height 14
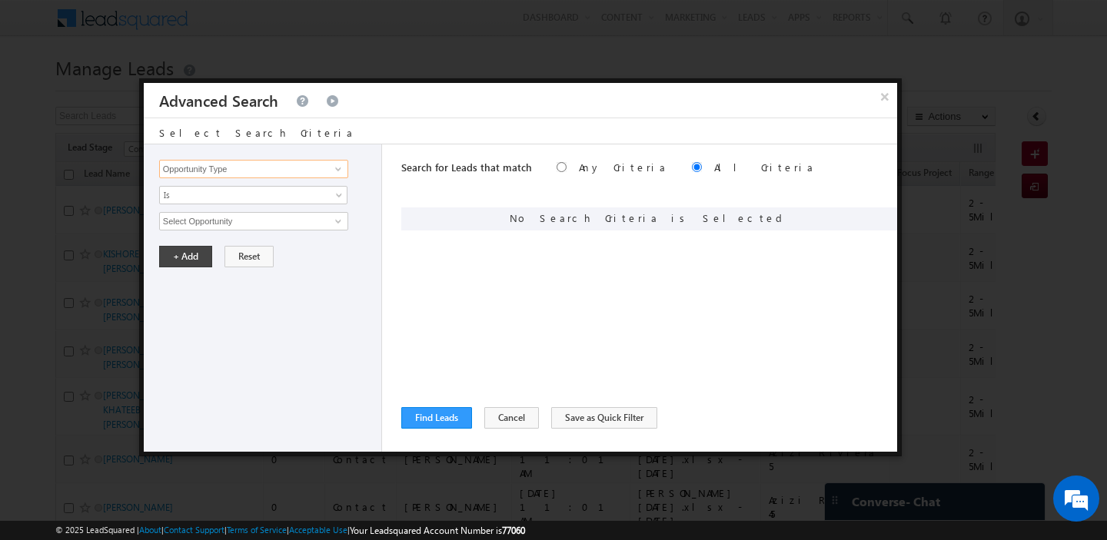
click at [265, 172] on input "Opportunity Type" at bounding box center [253, 169] width 189 height 18
click at [266, 201] on link "Nationality" at bounding box center [253, 201] width 189 height 18
click at [235, 217] on input "text" at bounding box center [253, 221] width 189 height 18
paste input "[GEOGRAPHIC_DATA]"
click at [187, 255] on button "+ Add" at bounding box center [185, 257] width 53 height 22
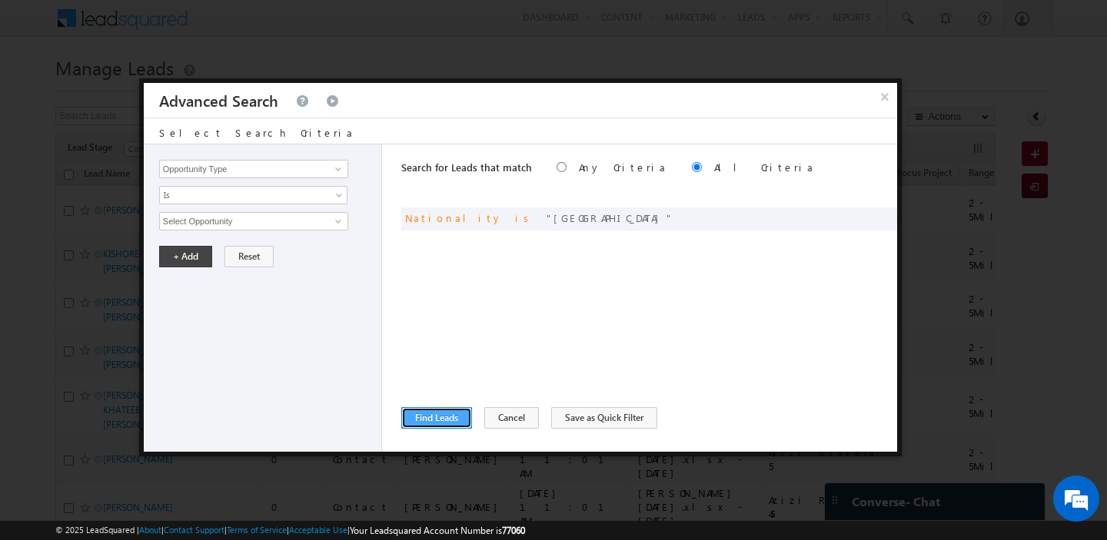
click at [418, 422] on button "Find Leads" at bounding box center [436, 418] width 71 height 22
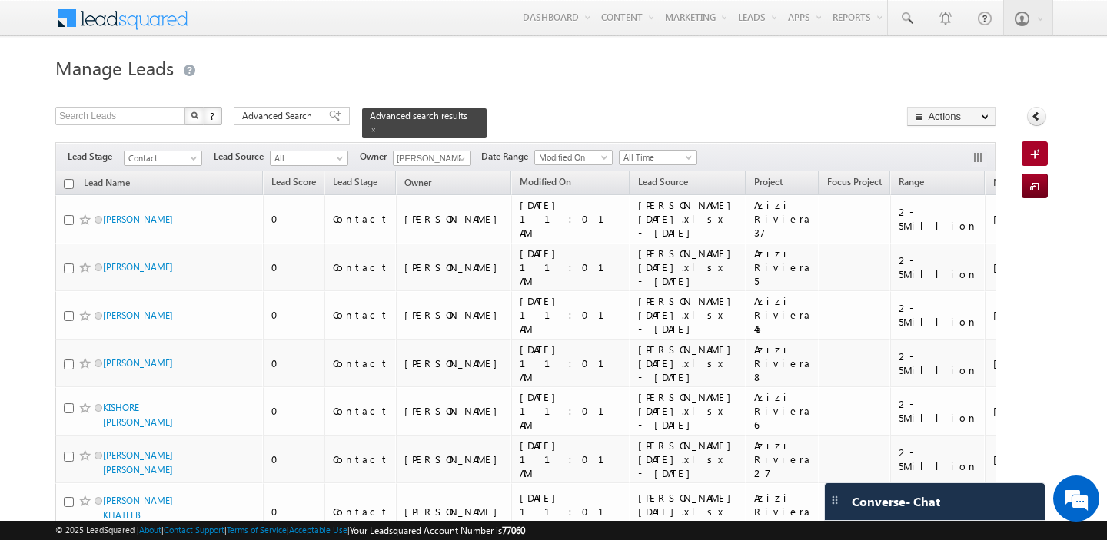
click at [68, 182] on input "checkbox" at bounding box center [69, 184] width 10 height 10
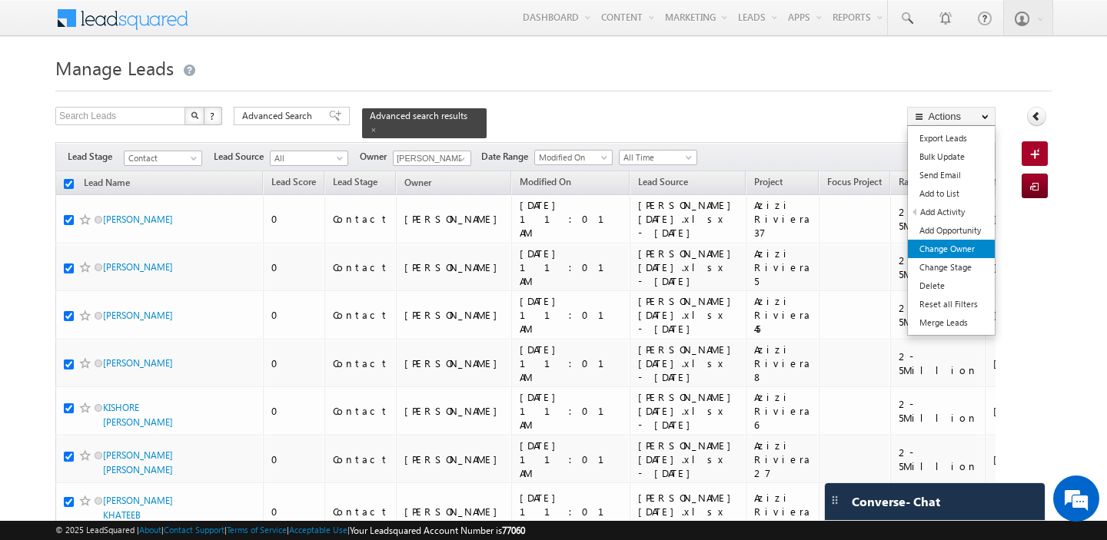
click at [964, 248] on link "Change Owner" at bounding box center [950, 249] width 87 height 18
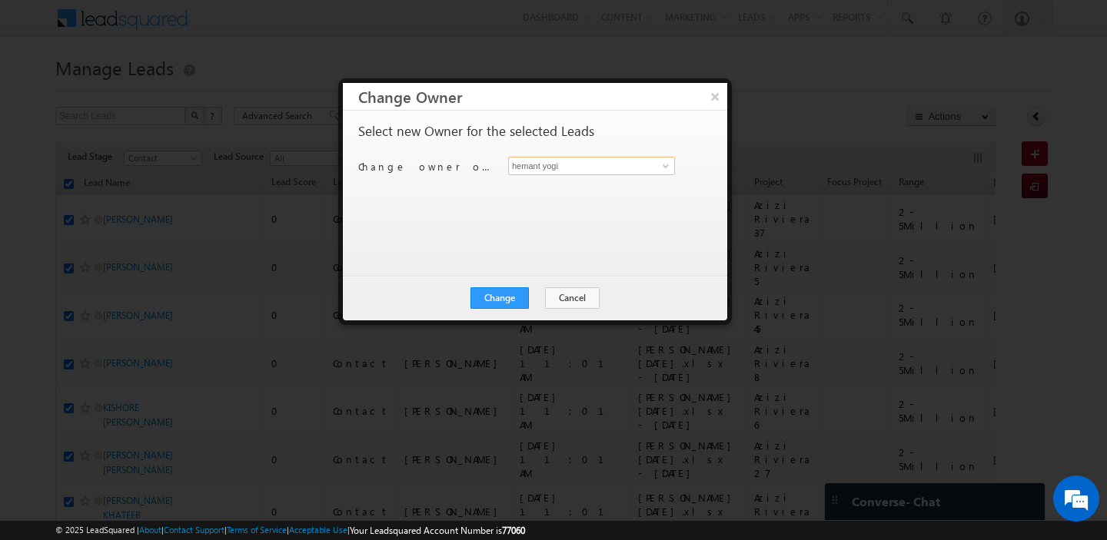
click at [548, 171] on input "hemant yogi" at bounding box center [591, 166] width 167 height 18
click at [548, 187] on link "[PERSON_NAME] [PERSON_NAME][EMAIL_ADDRESS][PERSON_NAME][DOMAIN_NAME]" at bounding box center [591, 189] width 167 height 29
click at [503, 294] on button "Change" at bounding box center [499, 298] width 58 height 22
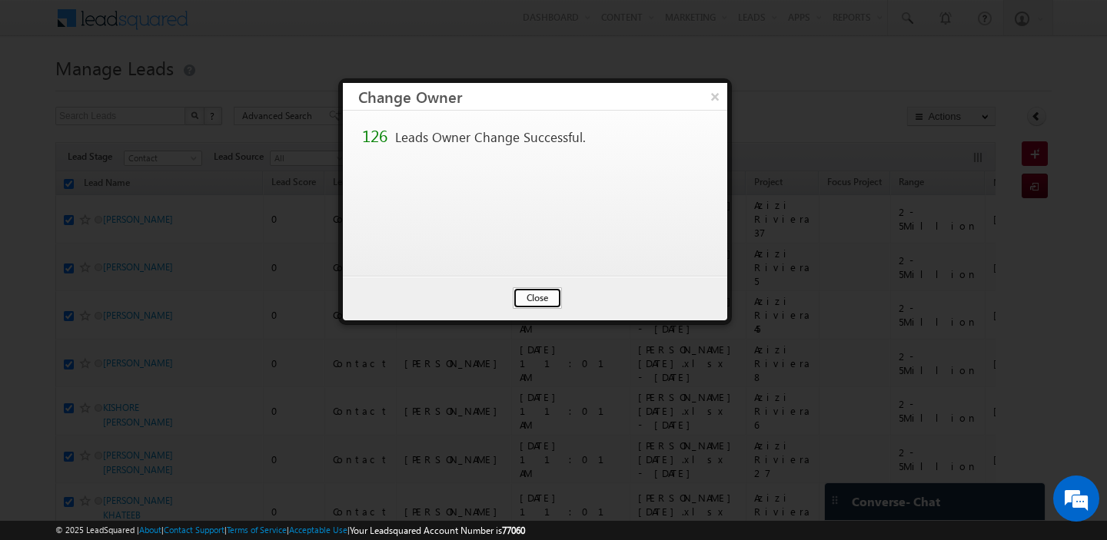
click at [549, 294] on button "Close" at bounding box center [537, 298] width 49 height 22
